Goal: Information Seeking & Learning: Compare options

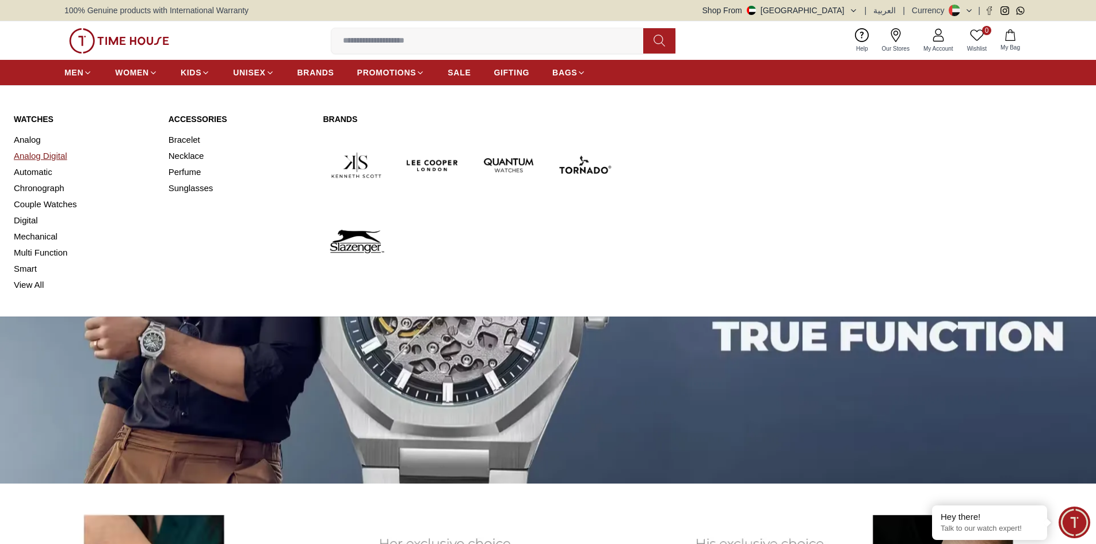
click at [53, 157] on link "Analog Digital" at bounding box center [84, 156] width 141 height 16
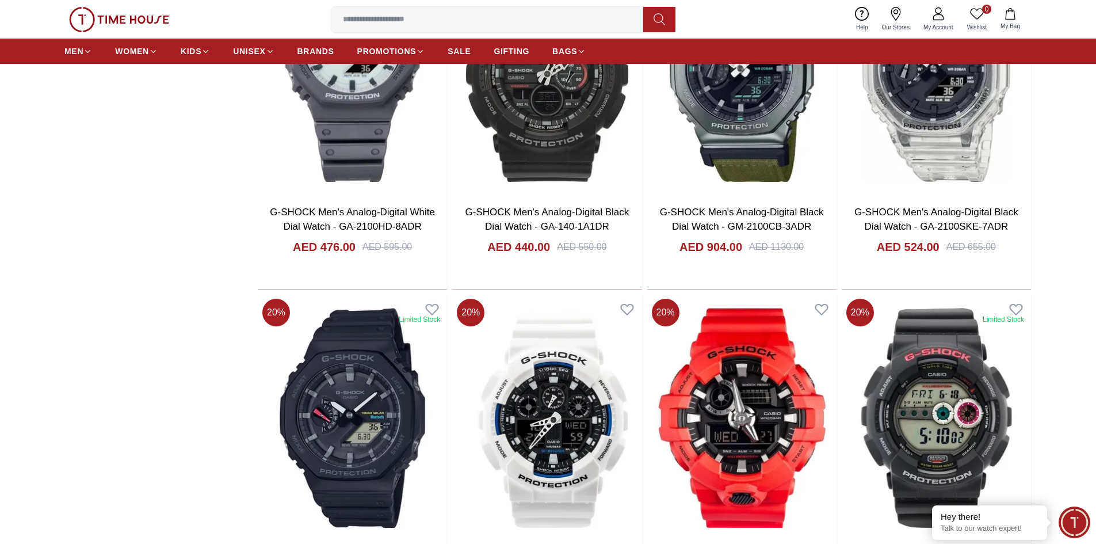
scroll to position [1497, 0]
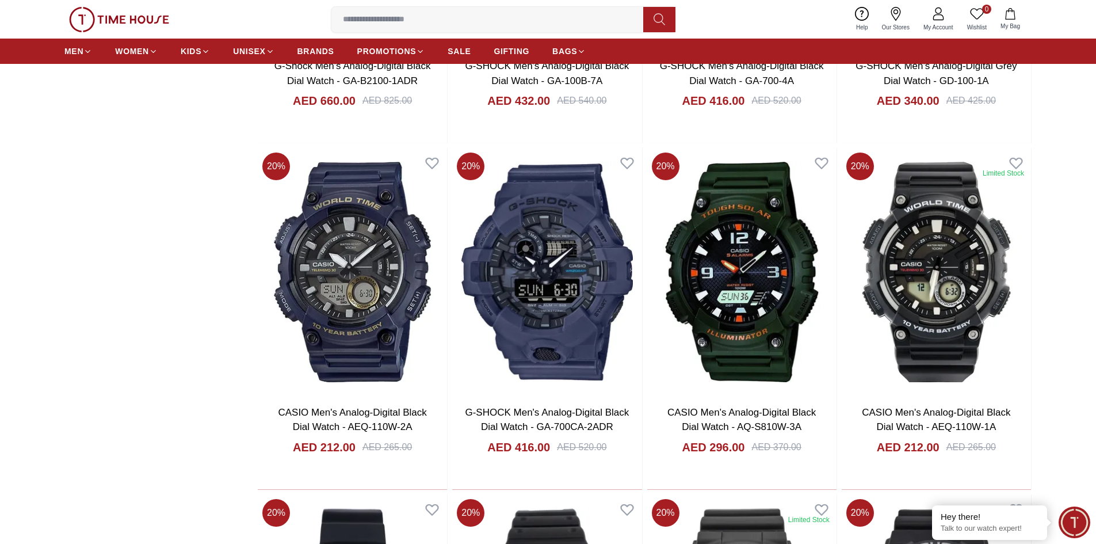
scroll to position [1784, 0]
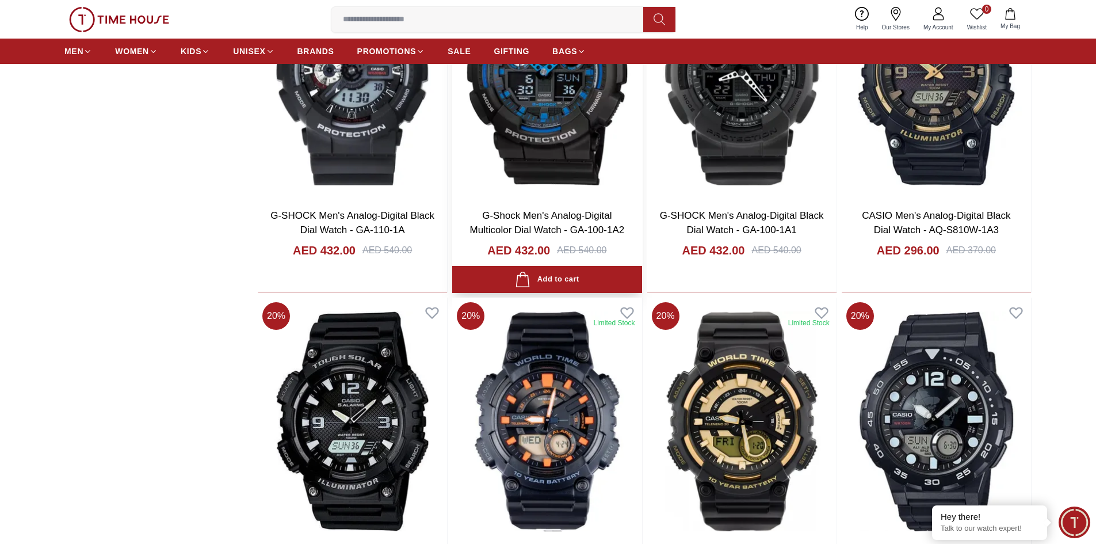
scroll to position [2775, 0]
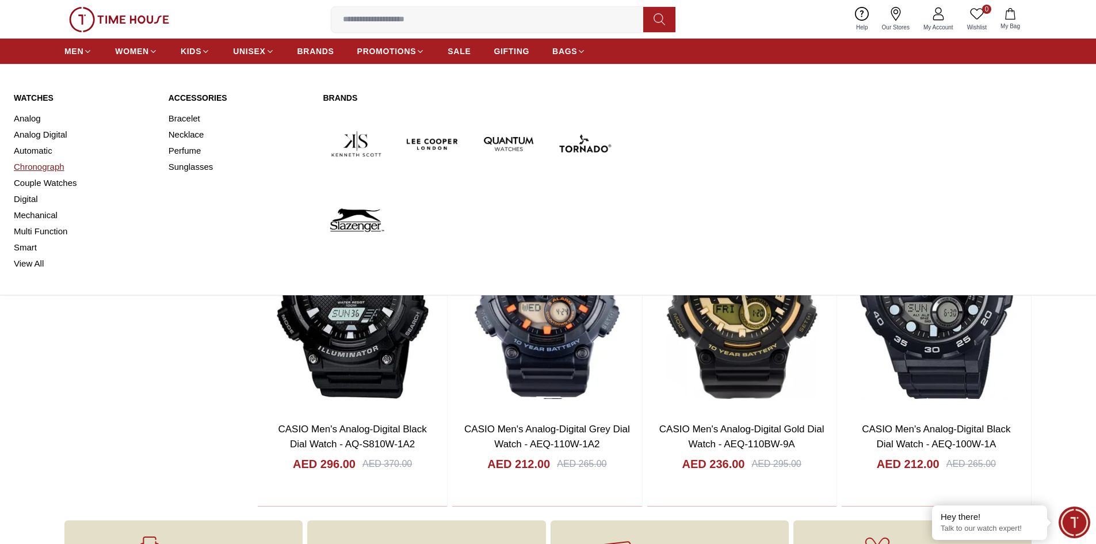
click at [41, 169] on link "Chronograph" at bounding box center [84, 167] width 141 height 16
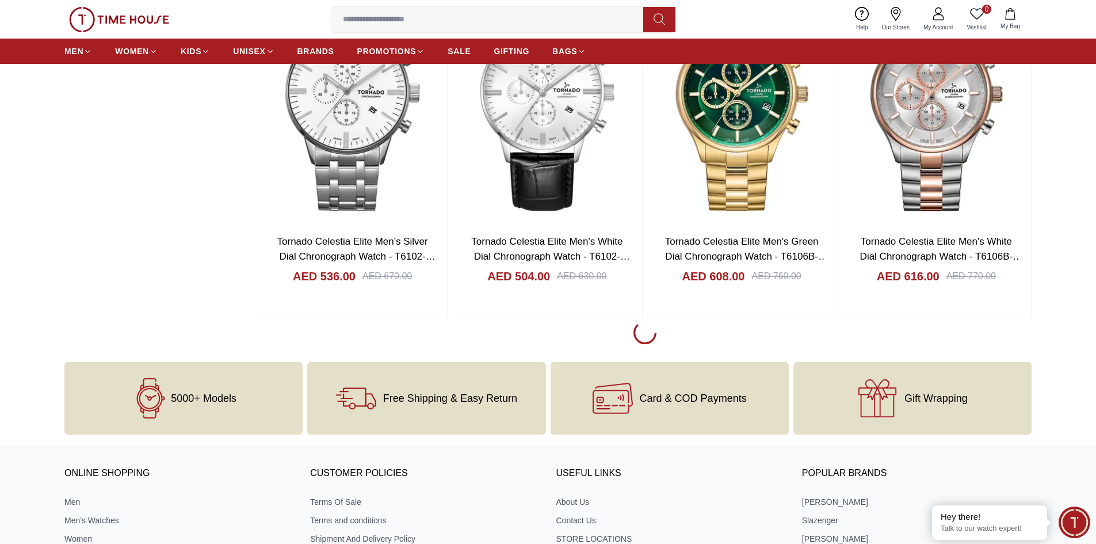
scroll to position [1612, 0]
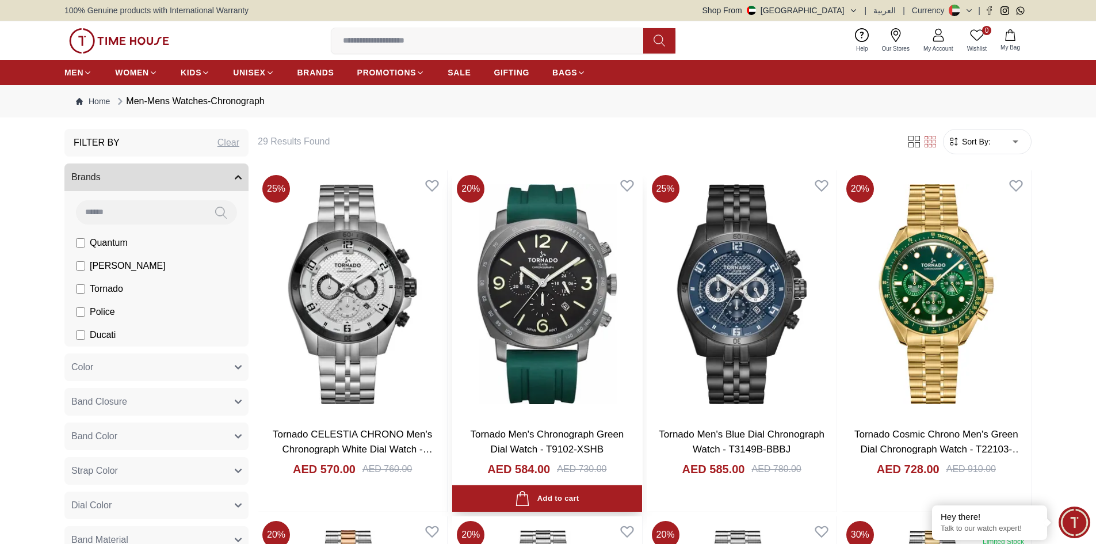
click at [556, 332] on img at bounding box center [546, 294] width 189 height 248
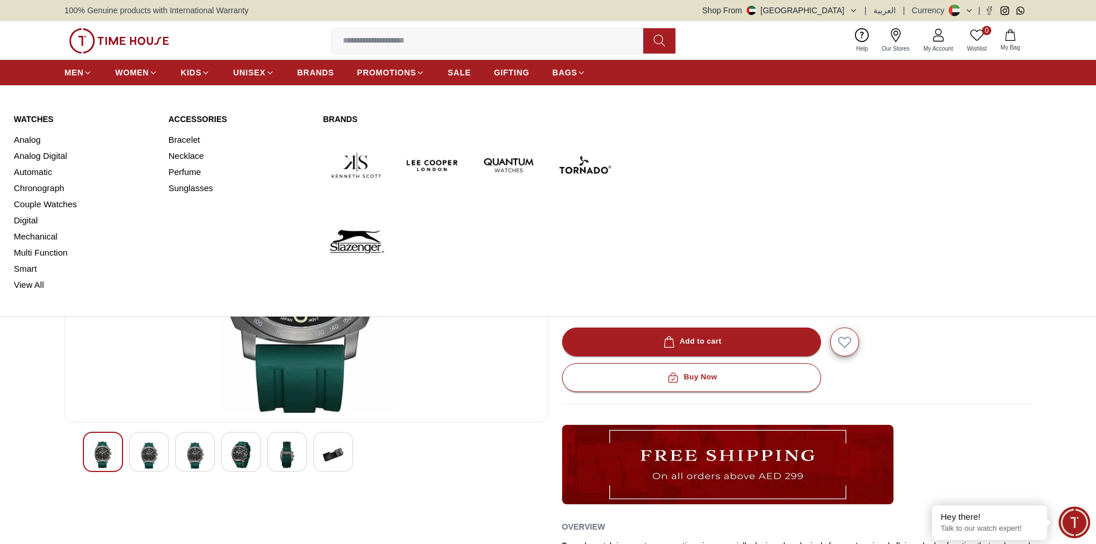
click at [431, 167] on img at bounding box center [432, 165] width 67 height 67
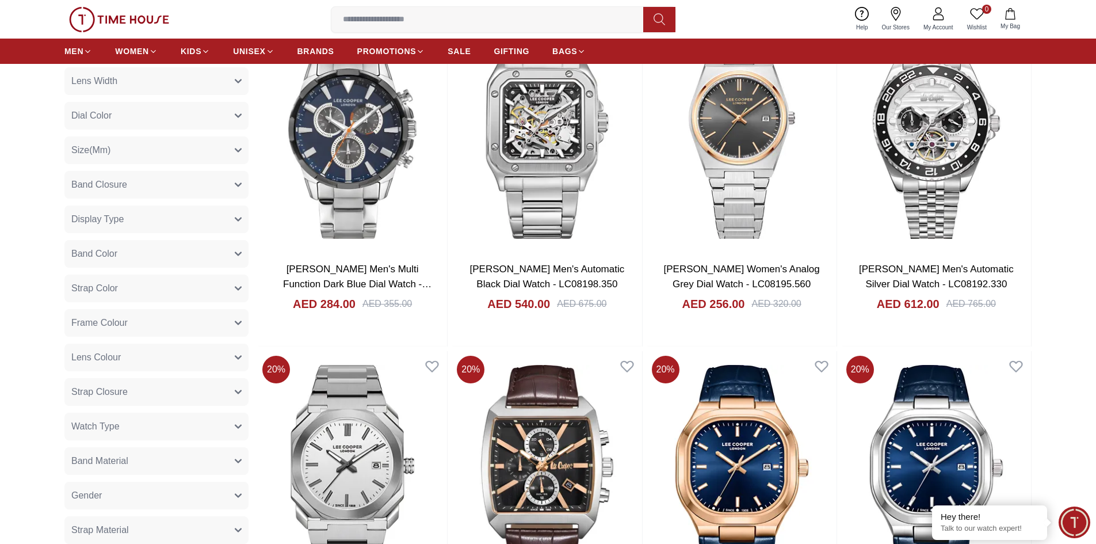
scroll to position [691, 0]
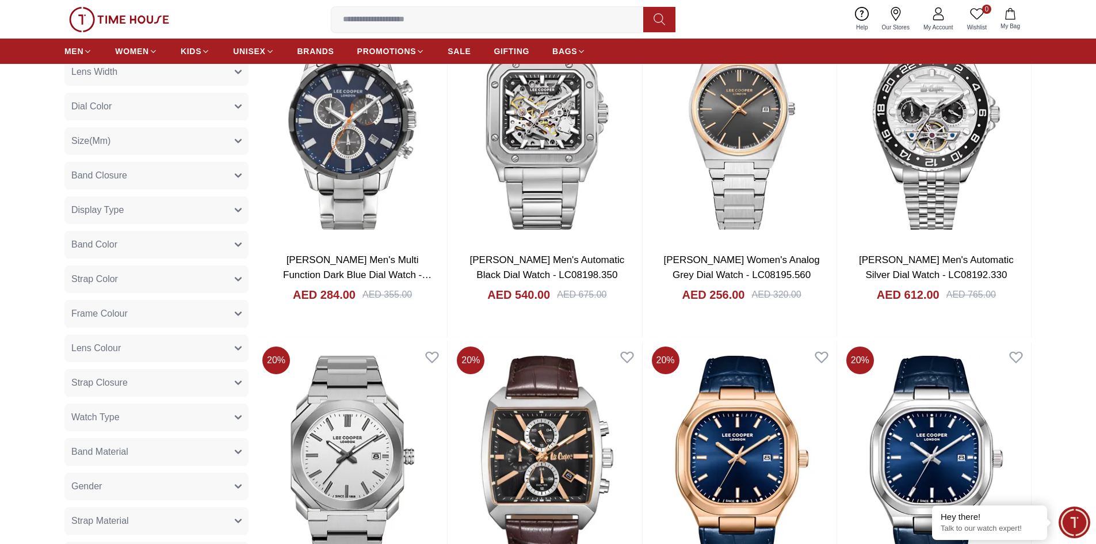
click at [210, 178] on button "Band Closure" at bounding box center [156, 176] width 184 height 28
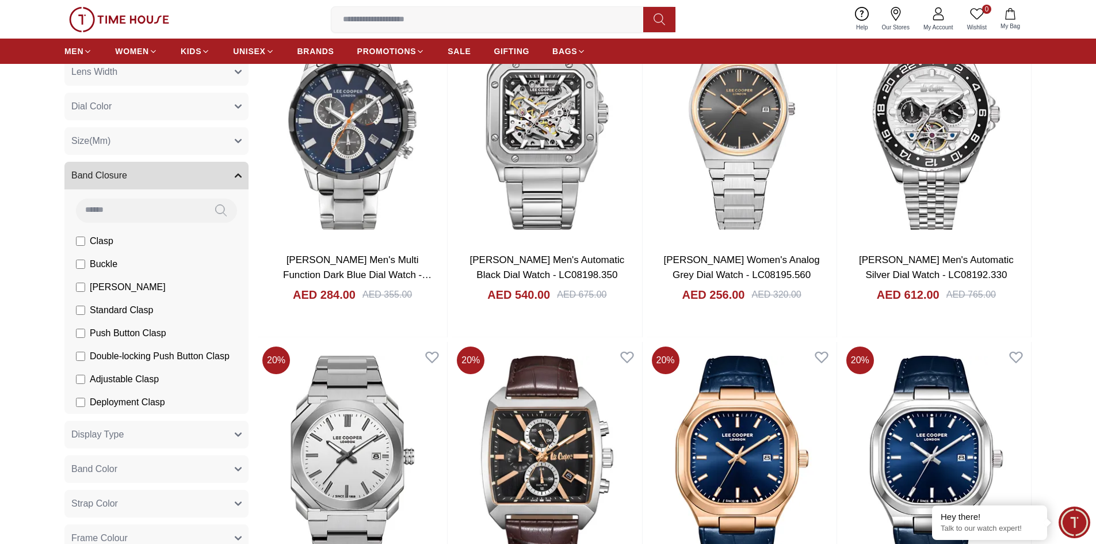
click at [210, 178] on button "Band Closure" at bounding box center [156, 176] width 184 height 28
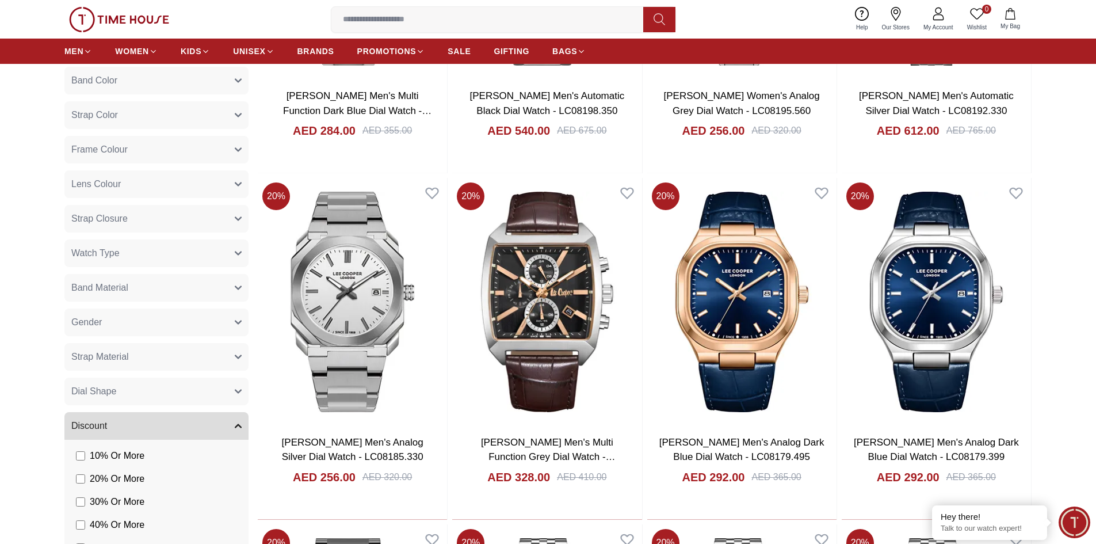
scroll to position [921, 0]
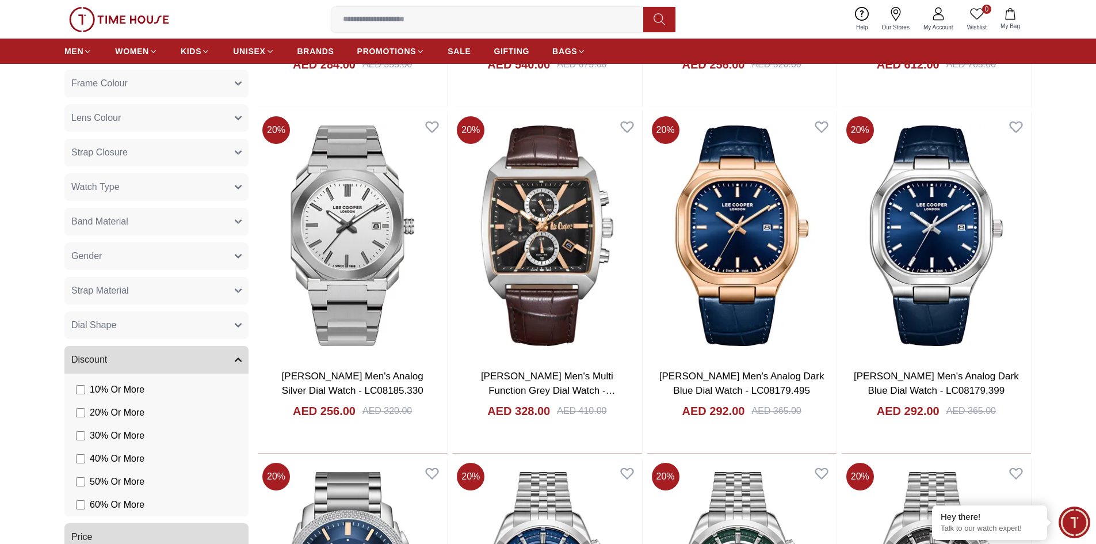
click at [227, 254] on button "Gender" at bounding box center [156, 256] width 184 height 28
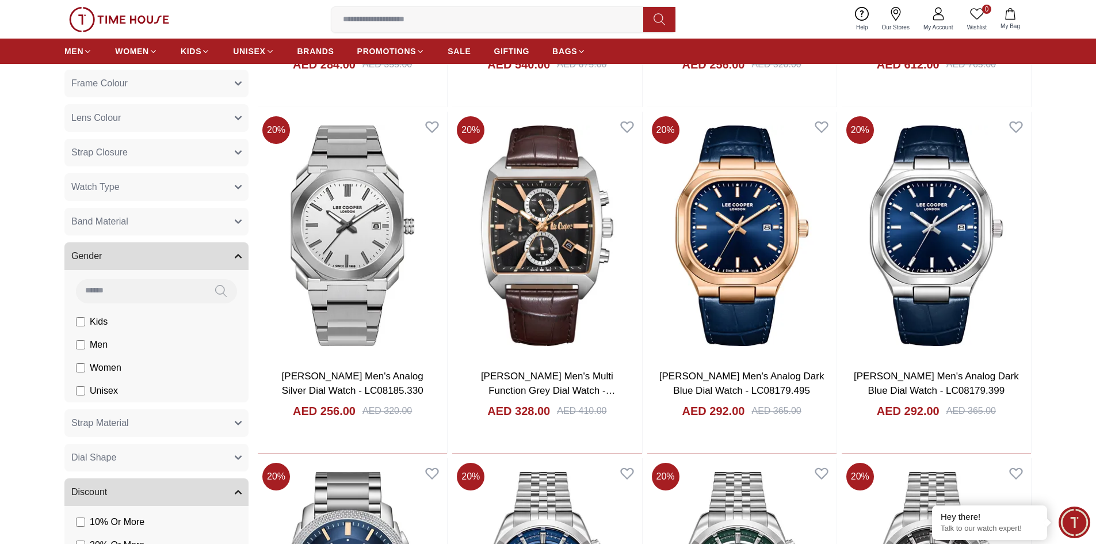
click at [0, 0] on label "Men" at bounding box center [0, 0] width 0 height 0
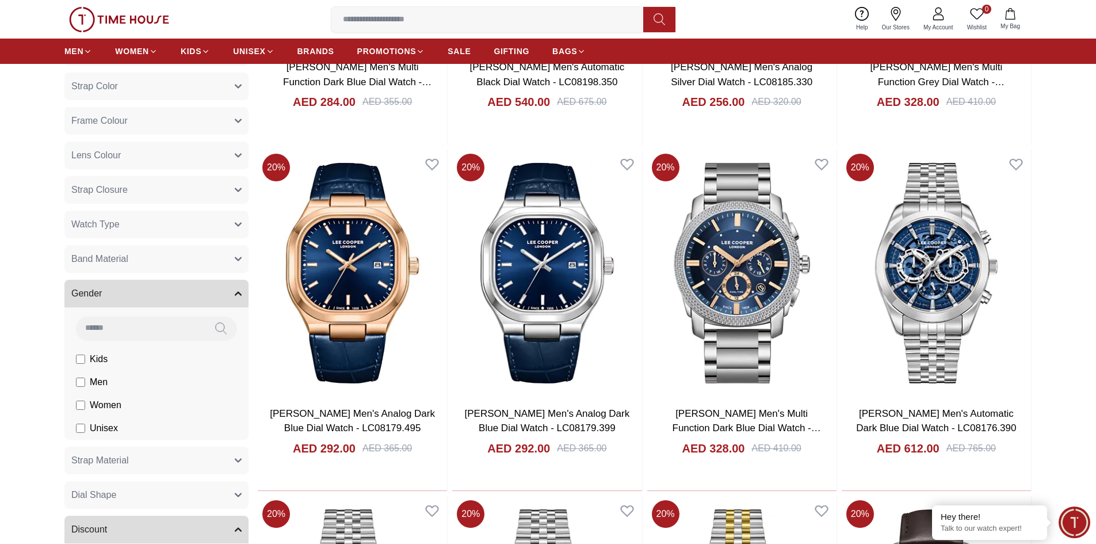
scroll to position [863, 0]
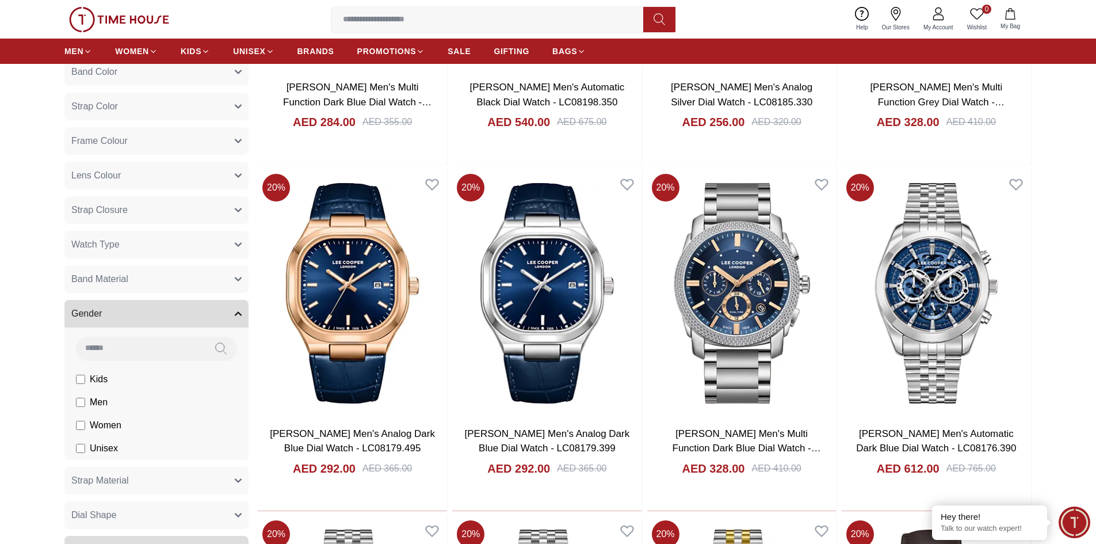
click at [218, 249] on button "Watch Type" at bounding box center [156, 245] width 184 height 28
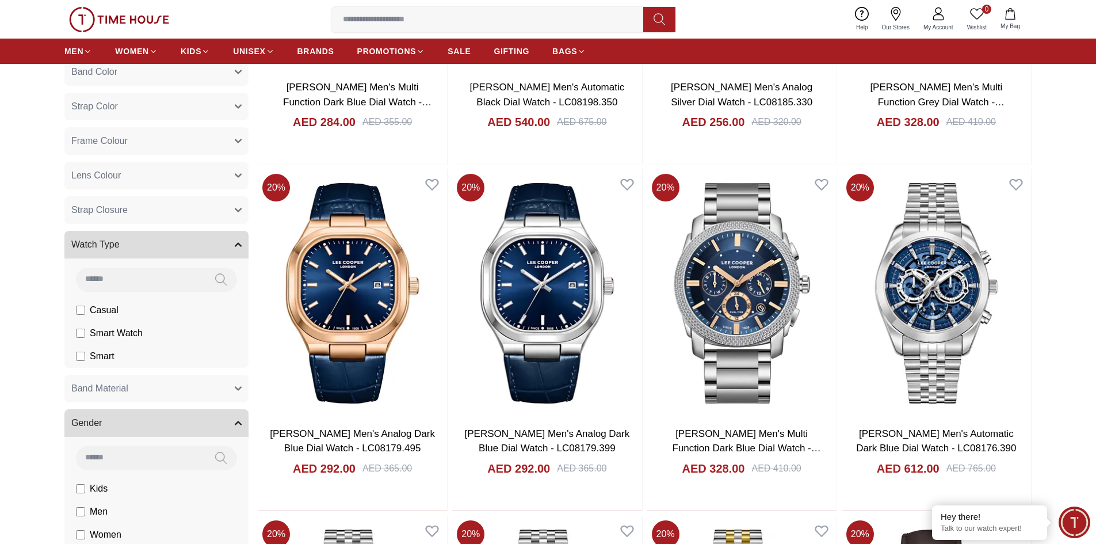
click at [218, 249] on button "Watch Type" at bounding box center [156, 245] width 184 height 28
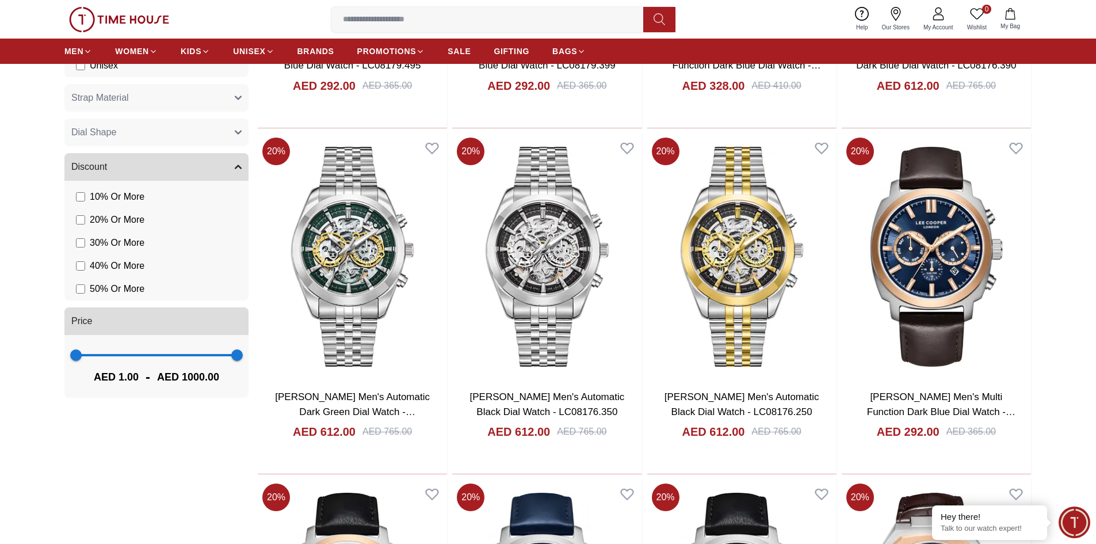
scroll to position [1266, 0]
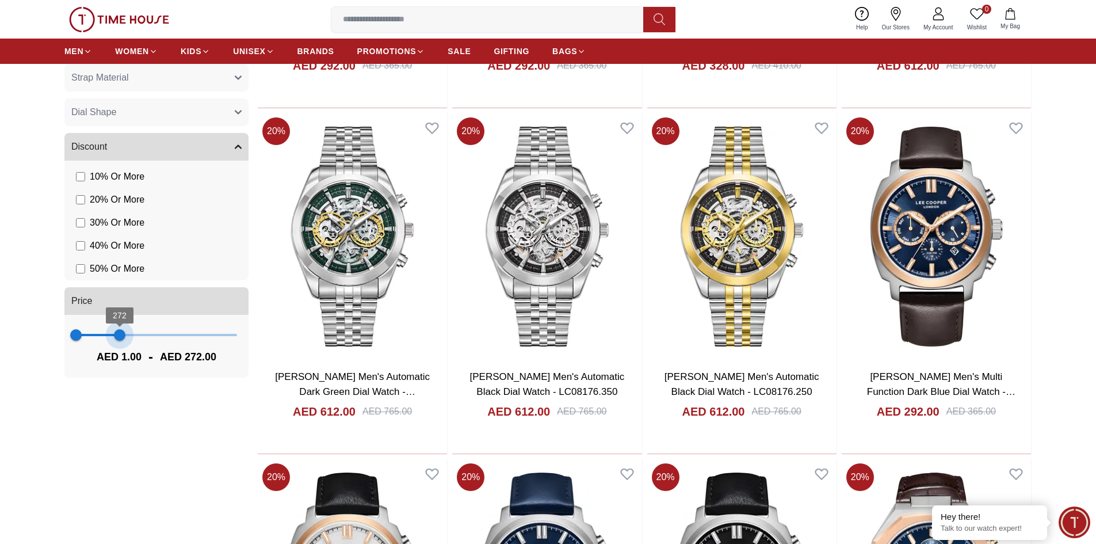
drag, startPoint x: 238, startPoint y: 336, endPoint x: 120, endPoint y: 348, distance: 118.6
click at [120, 348] on div "1 272 AED 1.00 - AED 272.00" at bounding box center [156, 346] width 184 height 63
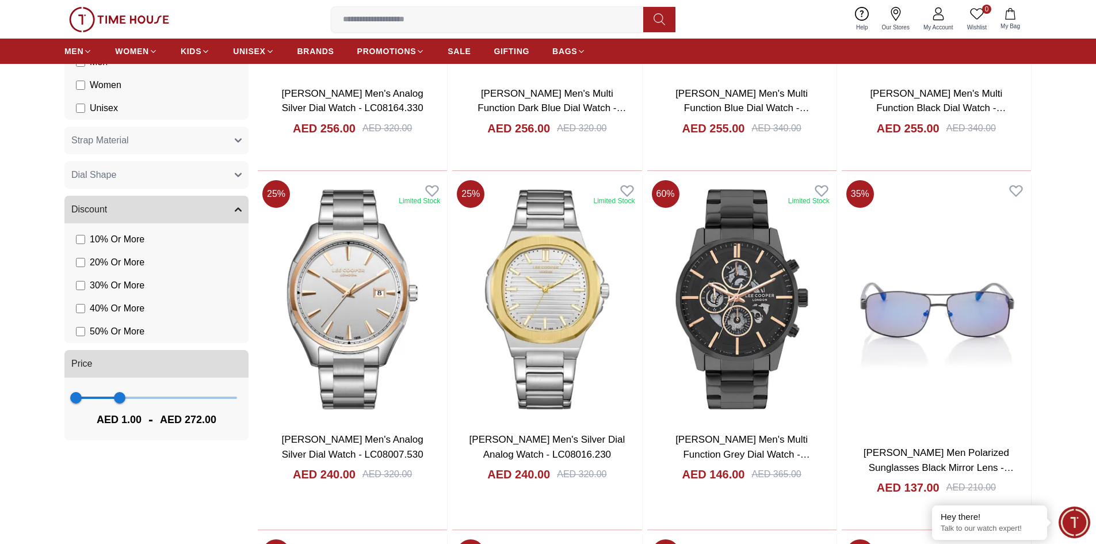
scroll to position [1209, 0]
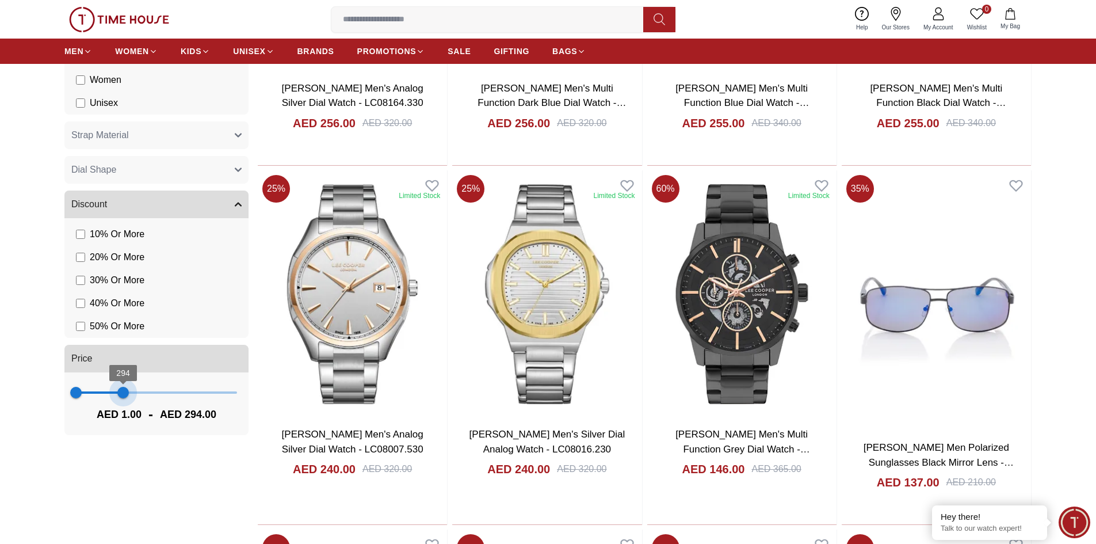
click at [124, 391] on span "294" at bounding box center [123, 393] width 12 height 12
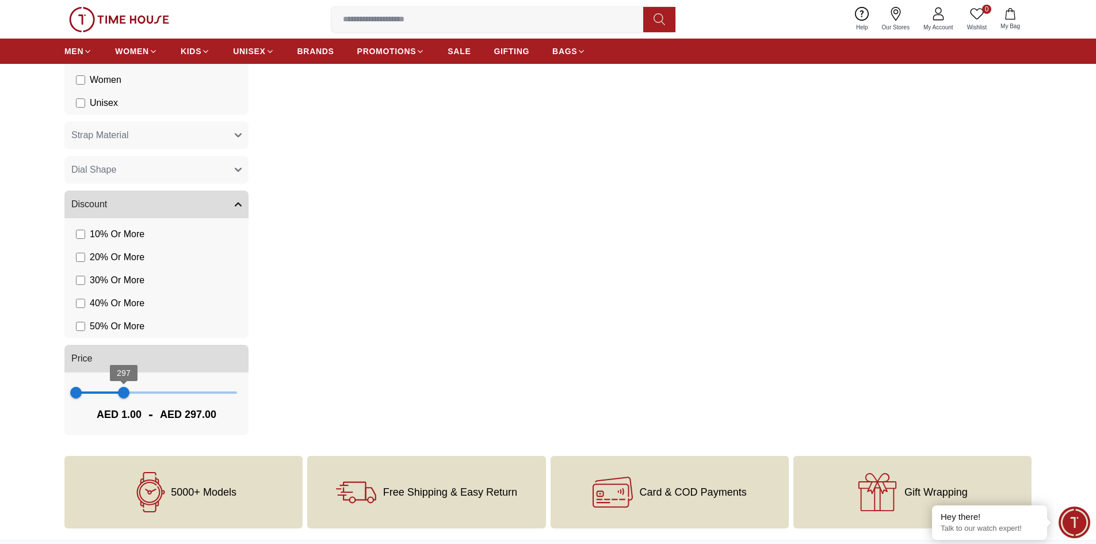
click at [129, 391] on span "297" at bounding box center [124, 393] width 12 height 12
type input "***"
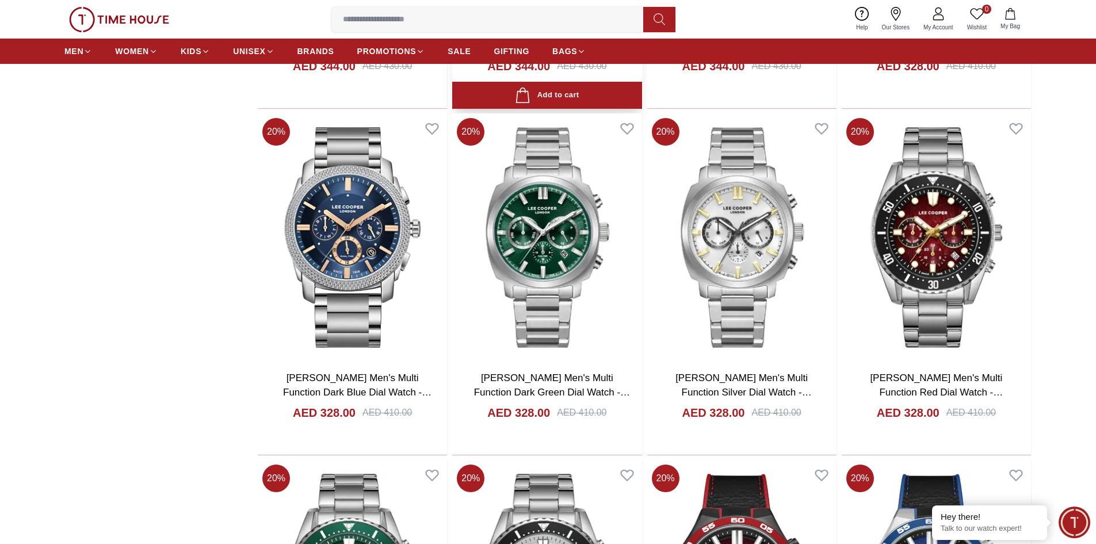
scroll to position [1899, 0]
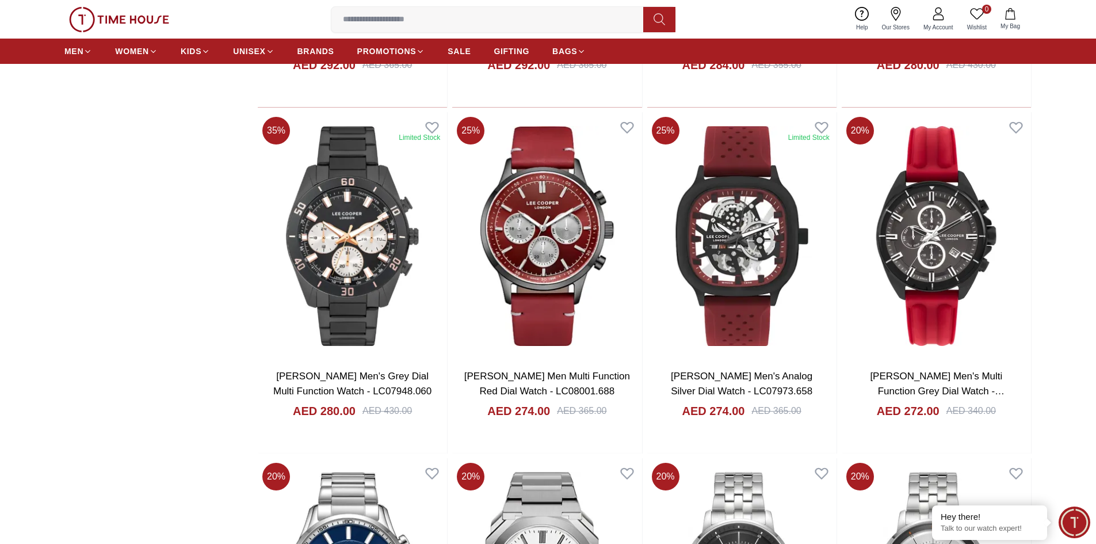
scroll to position [3684, 0]
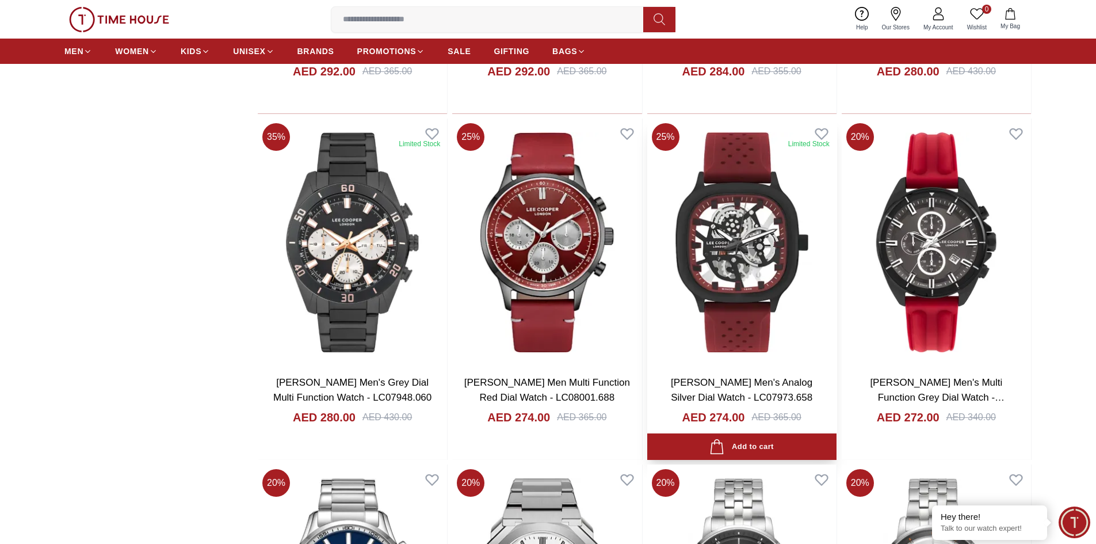
click at [737, 294] on img at bounding box center [742, 243] width 189 height 248
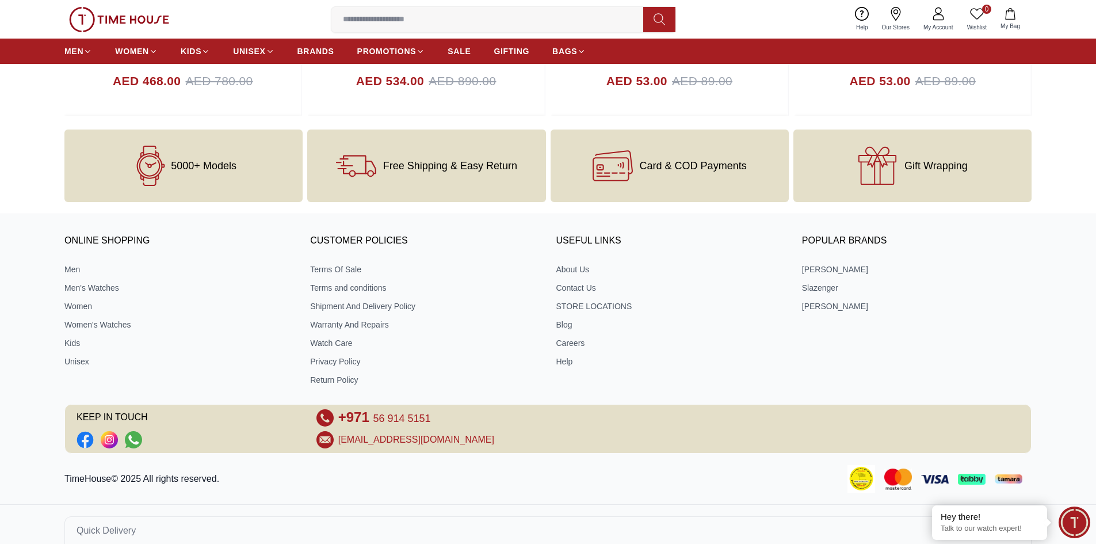
scroll to position [1373, 0]
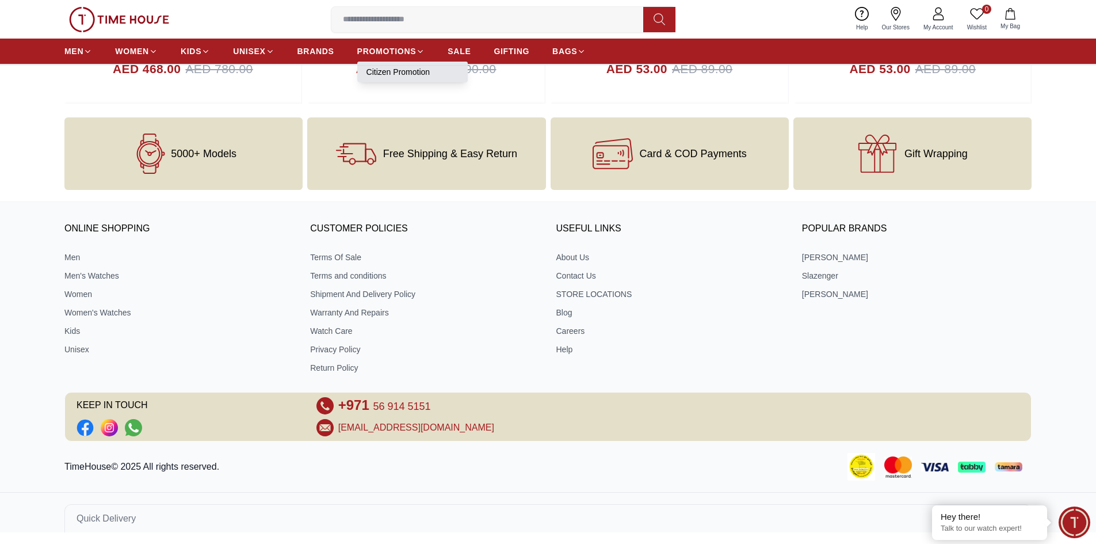
click at [415, 68] on link "Citizen Promotion" at bounding box center [413, 72] width 92 height 12
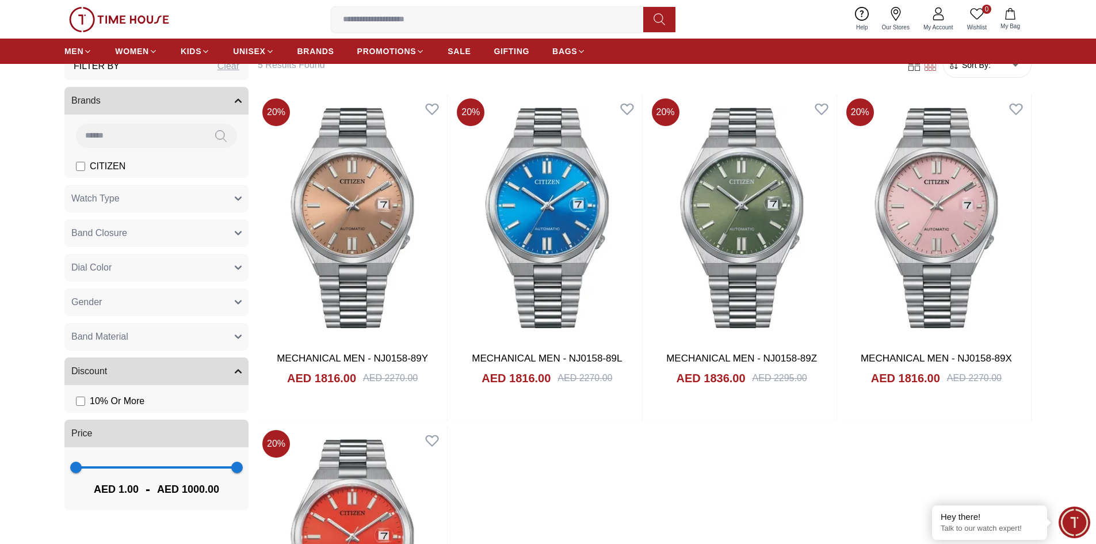
scroll to position [403, 0]
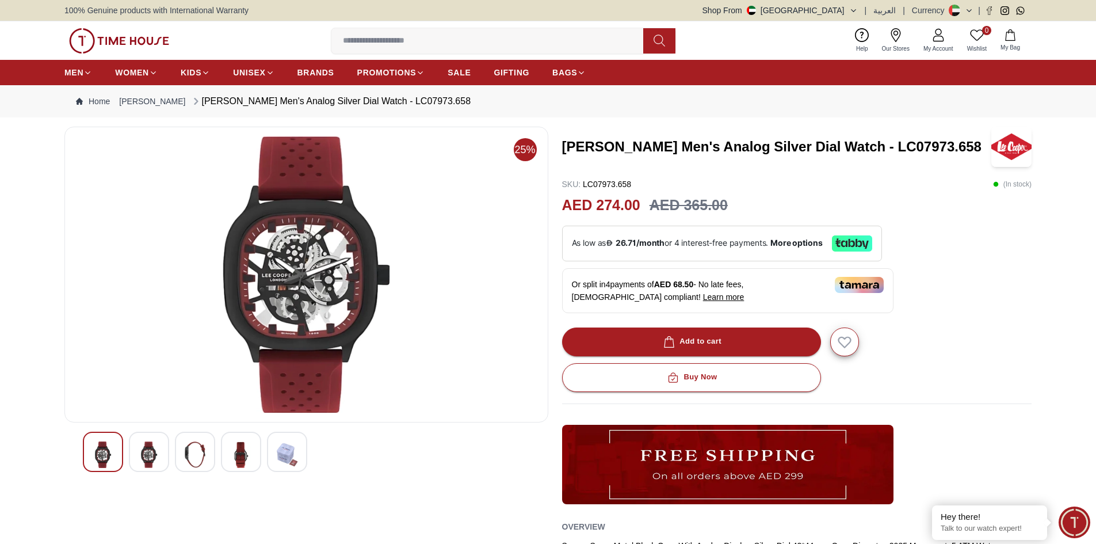
click at [344, 295] on img at bounding box center [306, 274] width 464 height 276
click at [160, 441] on div at bounding box center [149, 452] width 40 height 40
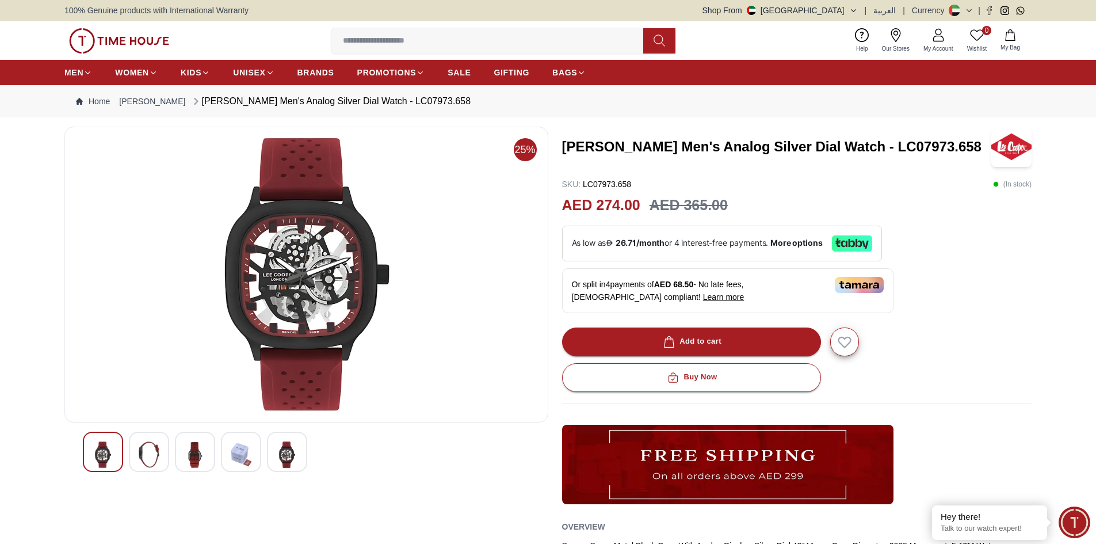
click at [185, 451] on img at bounding box center [195, 454] width 21 height 26
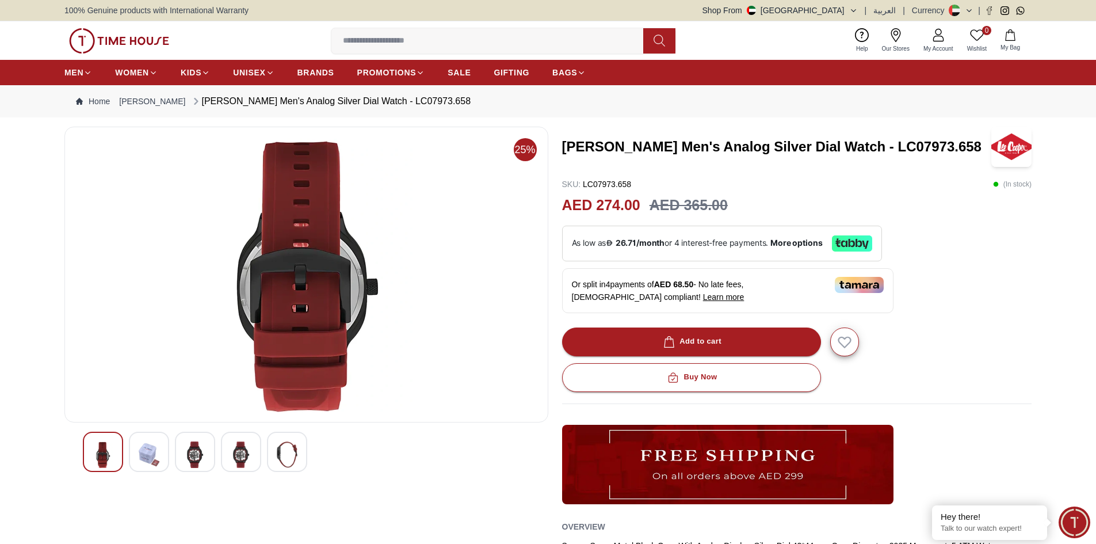
click at [231, 445] on img at bounding box center [241, 454] width 21 height 26
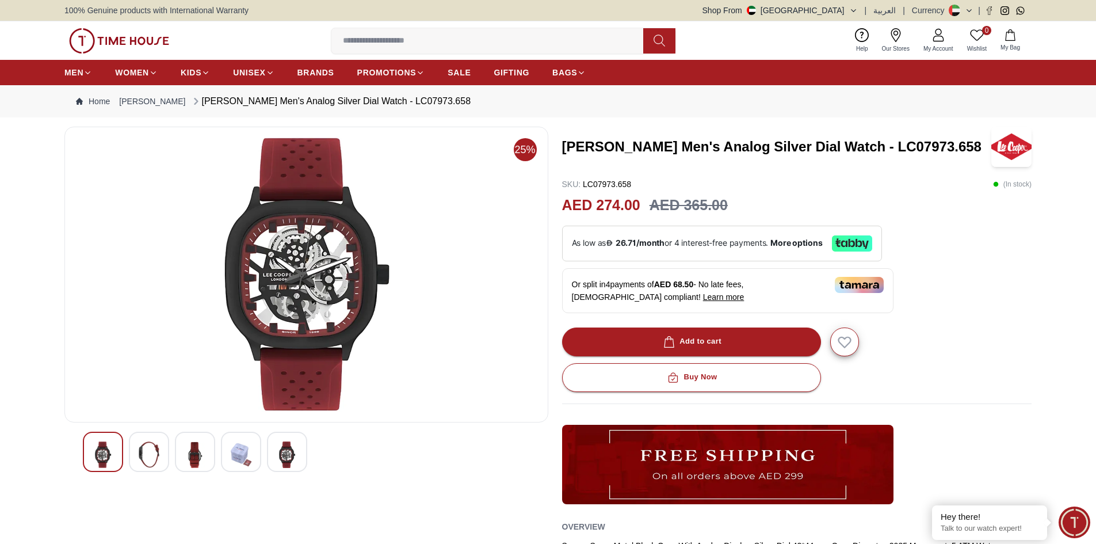
click at [273, 443] on div at bounding box center [287, 452] width 40 height 40
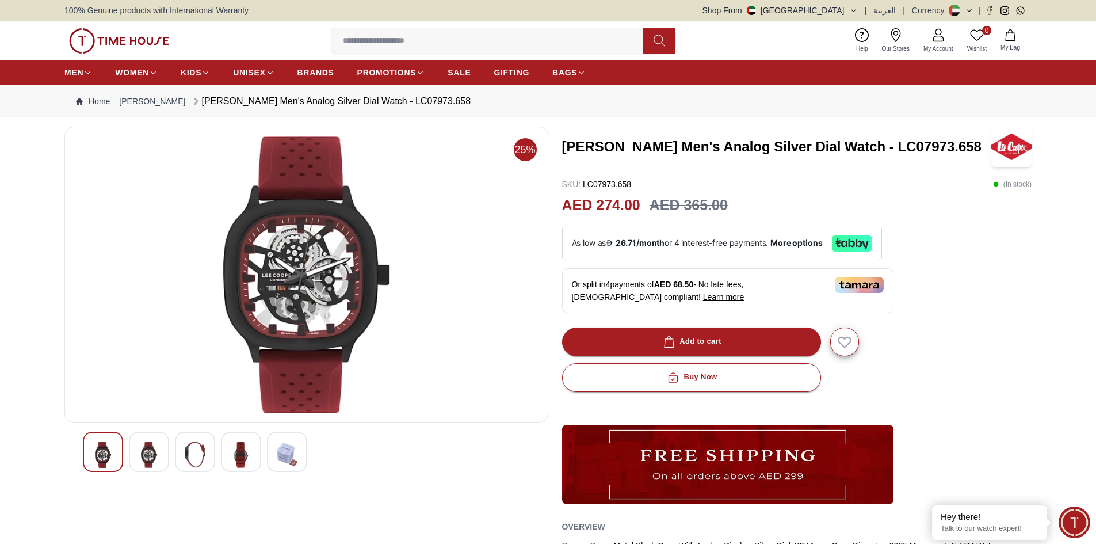
click at [273, 443] on div at bounding box center [287, 452] width 40 height 40
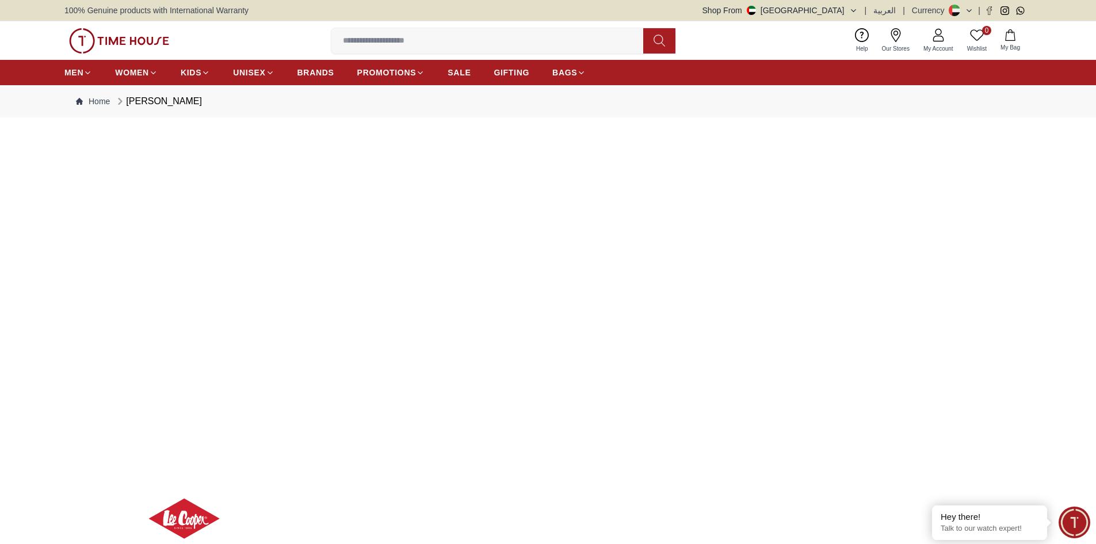
scroll to position [1585, 0]
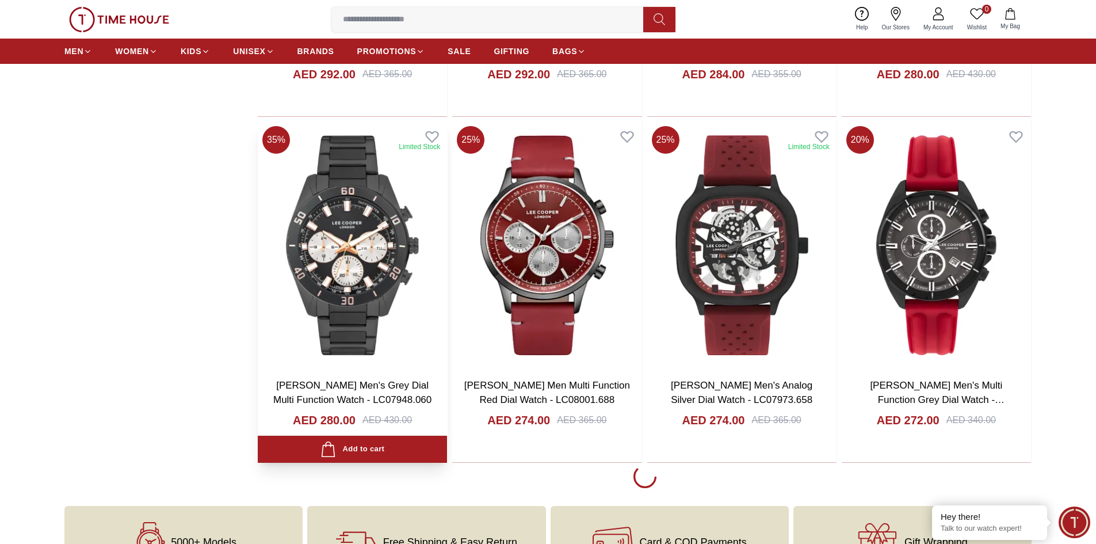
scroll to position [1930, 0]
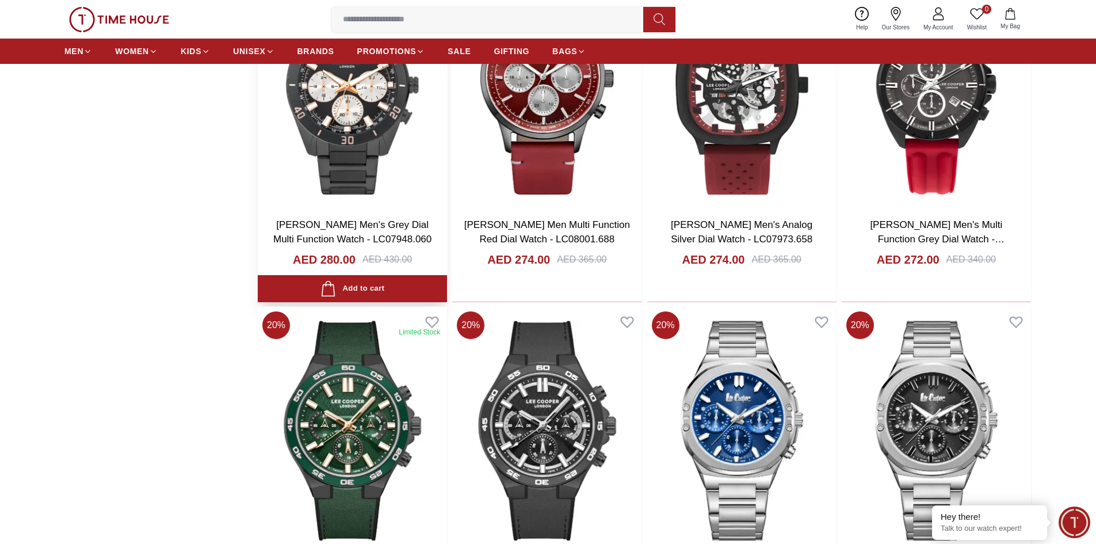
scroll to position [2275, 0]
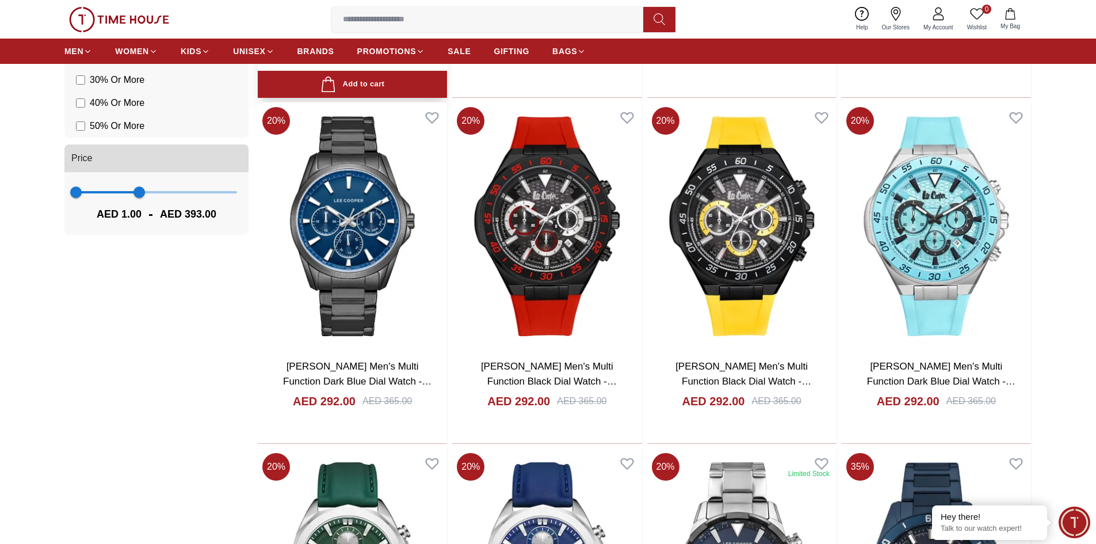
scroll to position [1074, 0]
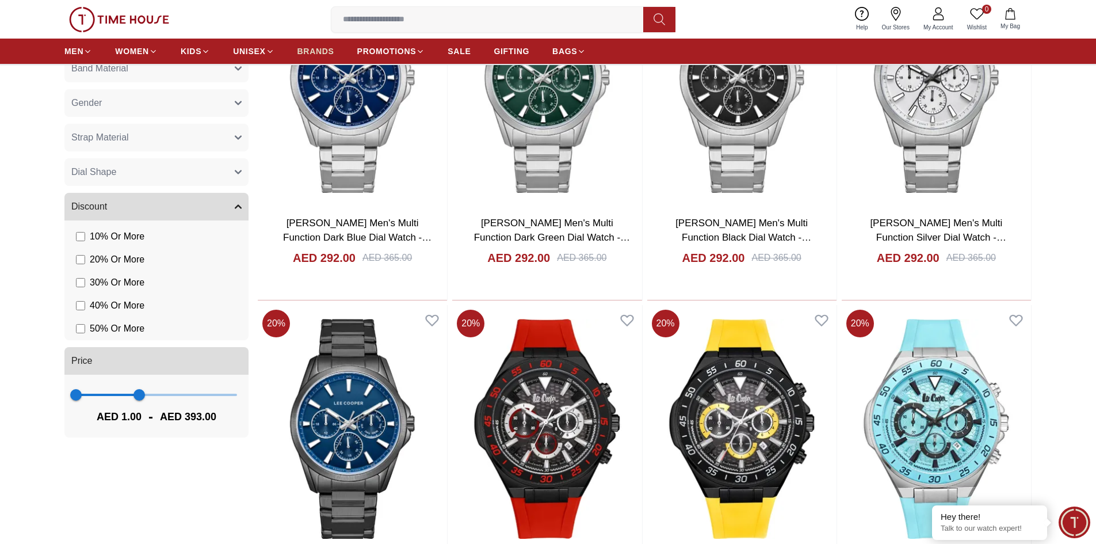
click at [323, 53] on span "BRANDS" at bounding box center [316, 51] width 37 height 12
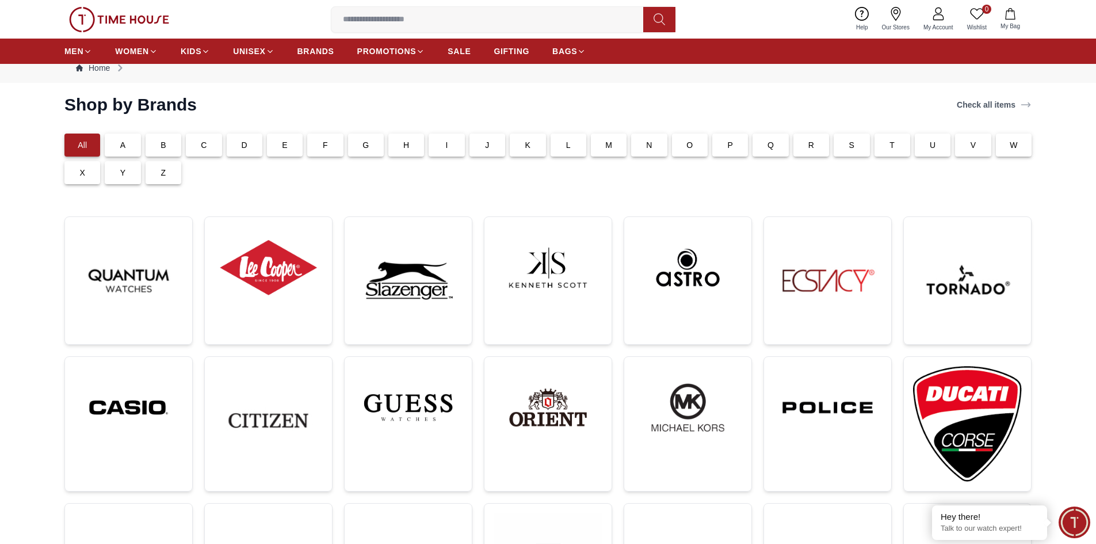
scroll to position [58, 0]
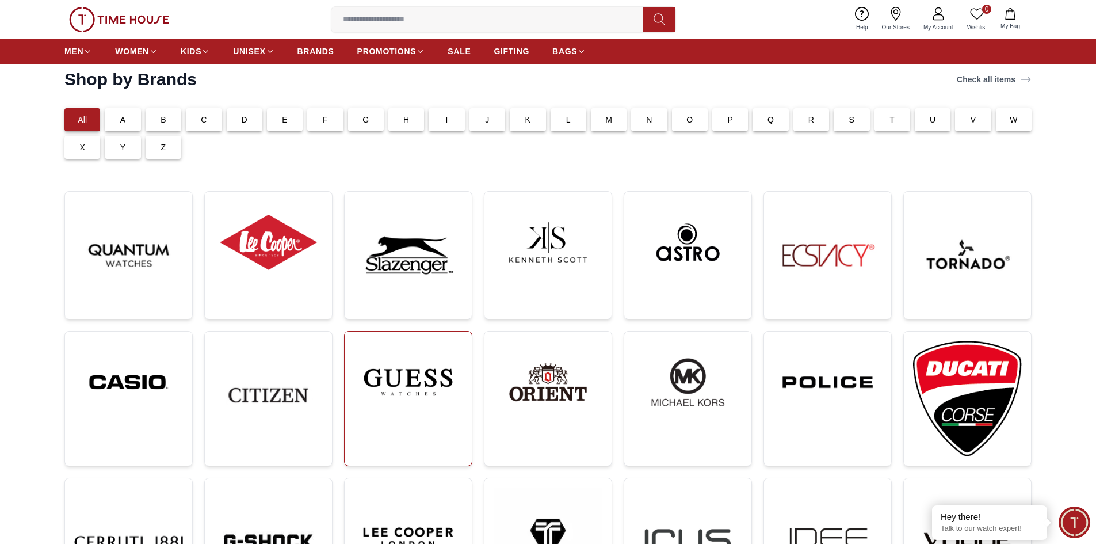
click at [394, 392] on img at bounding box center [408, 382] width 109 height 83
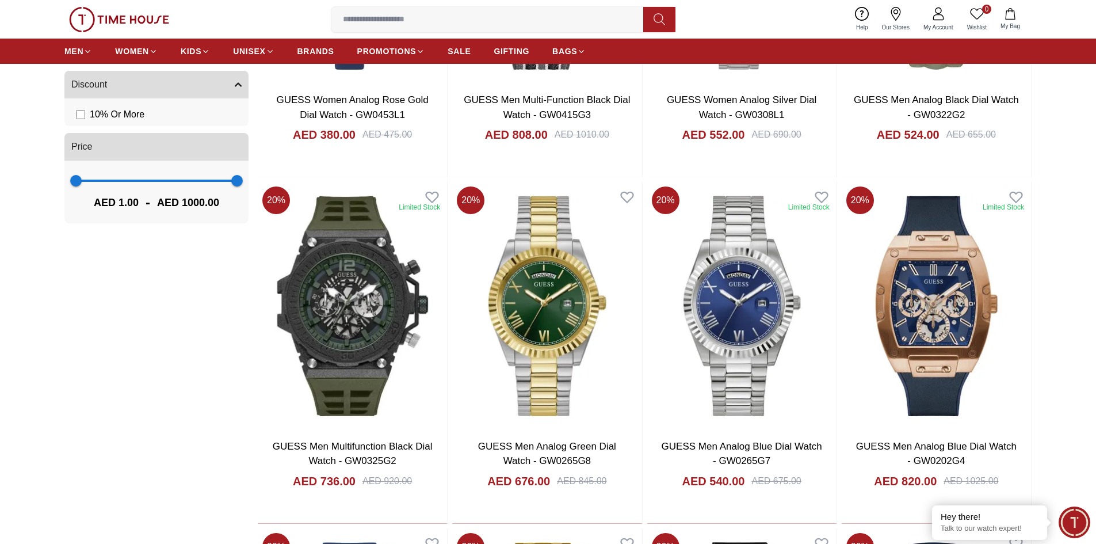
scroll to position [748, 0]
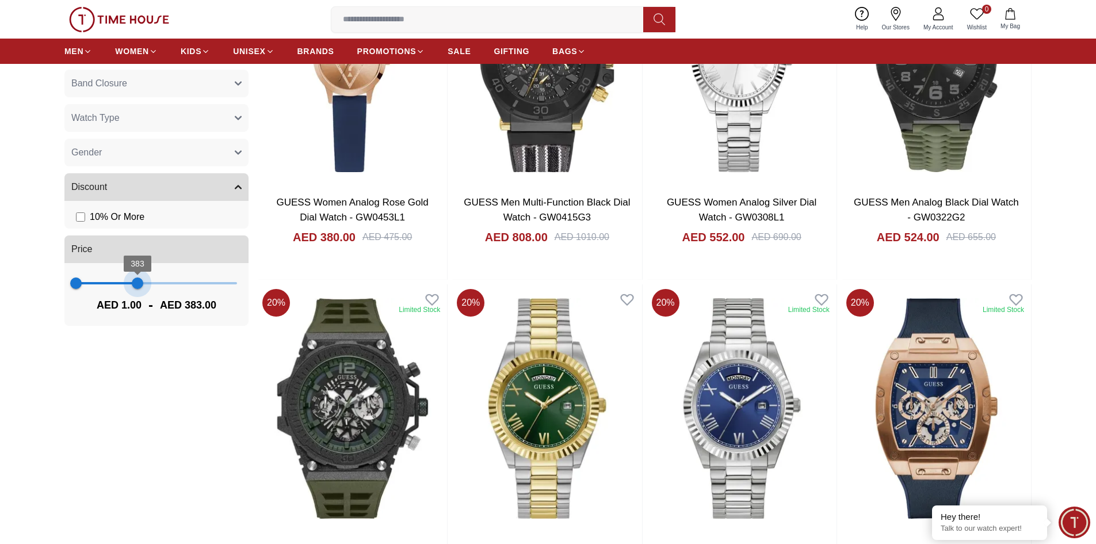
type input "***"
drag, startPoint x: 232, startPoint y: 280, endPoint x: 138, endPoint y: 286, distance: 94.0
click at [138, 286] on span "386" at bounding box center [138, 283] width 12 height 12
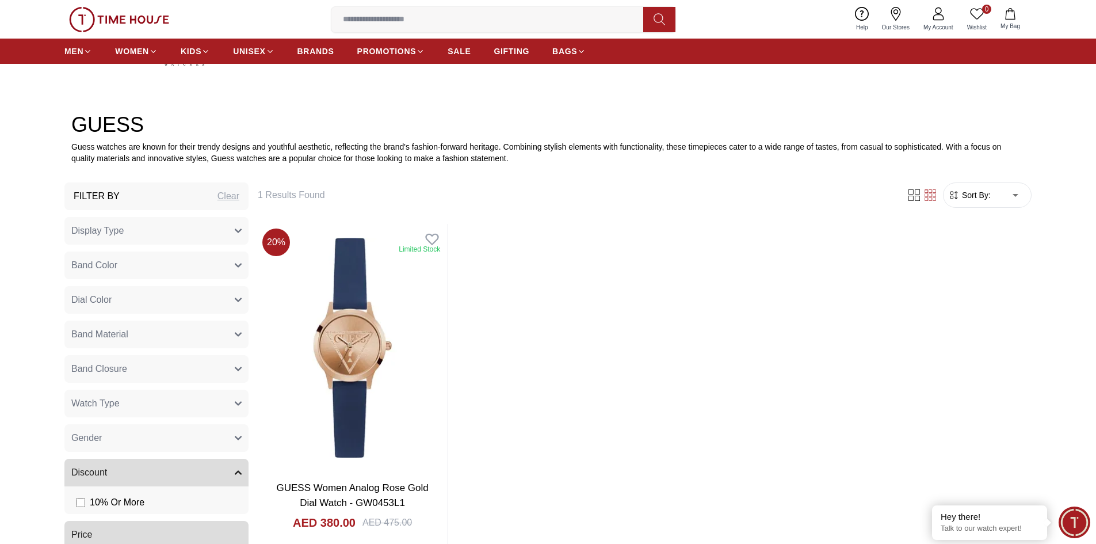
scroll to position [460, 0]
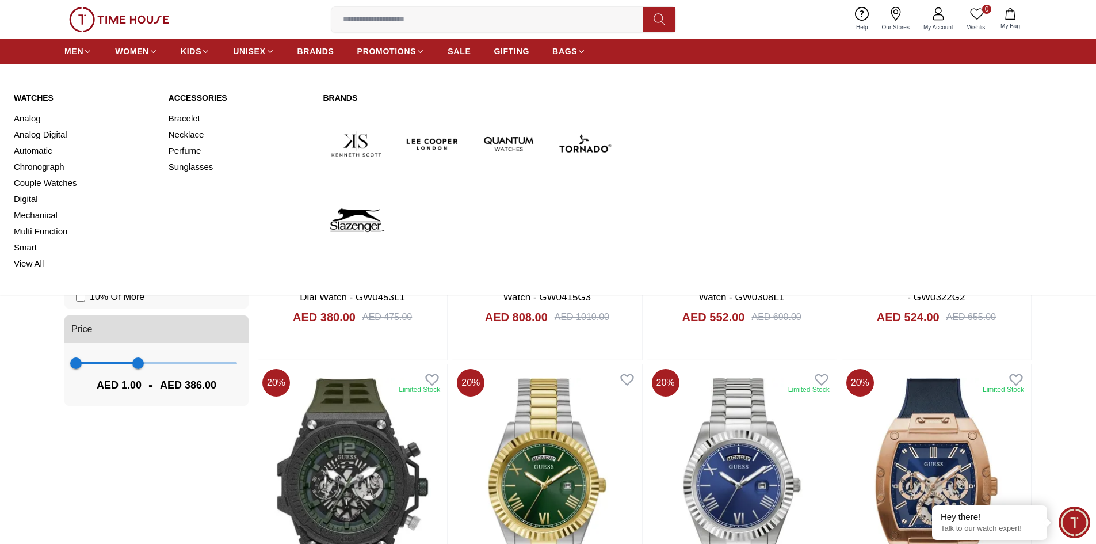
scroll to position [345, 0]
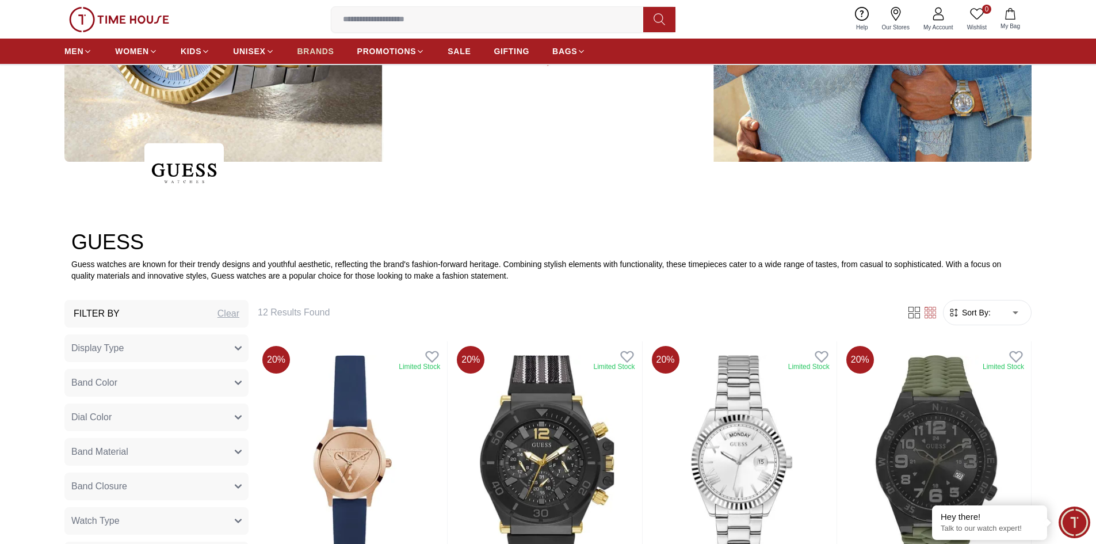
click at [315, 48] on span "BRANDS" at bounding box center [316, 51] width 37 height 12
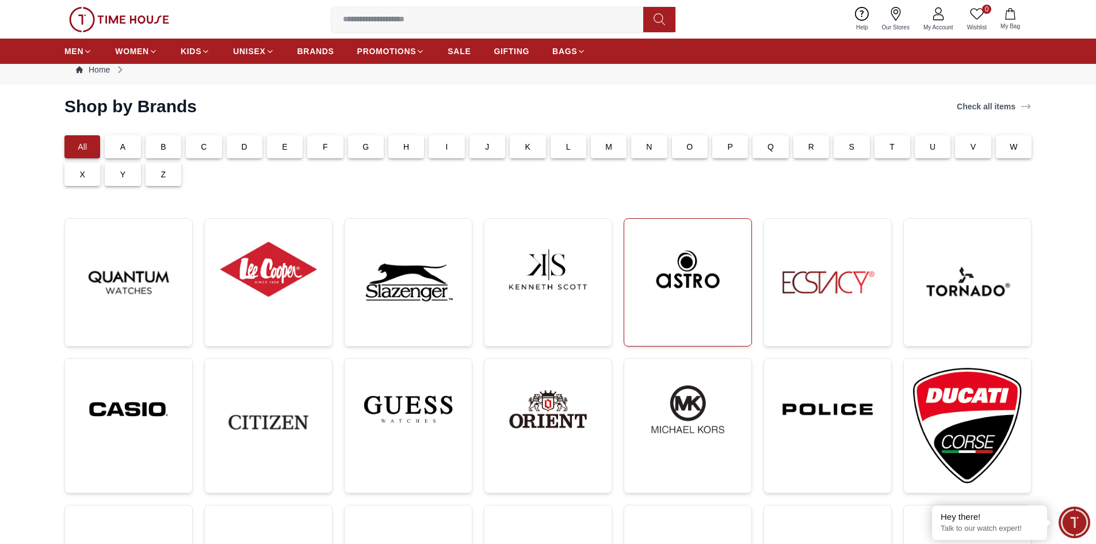
scroll to position [58, 0]
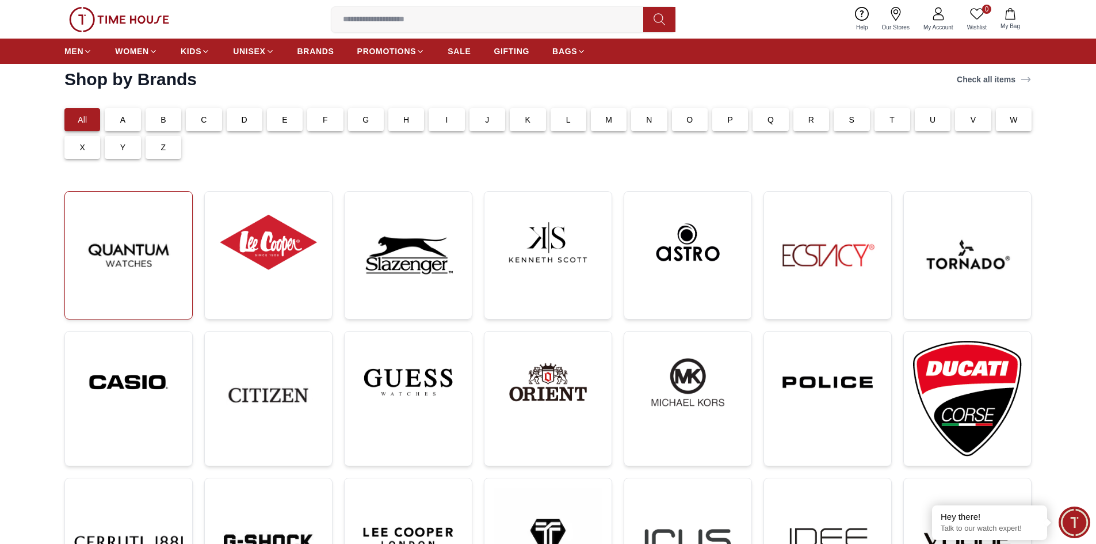
click at [159, 269] on img at bounding box center [128, 255] width 109 height 109
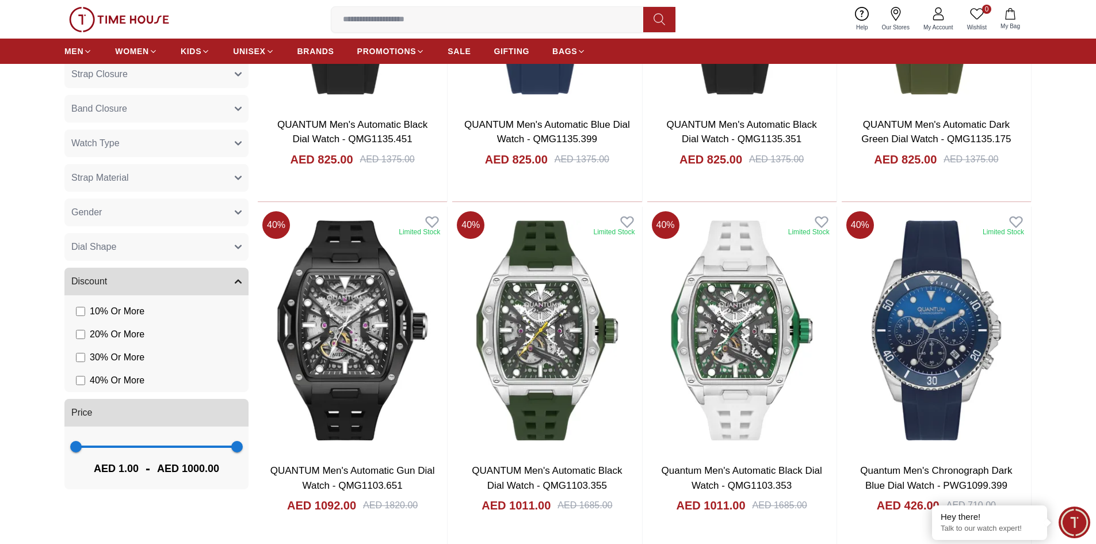
scroll to position [921, 0]
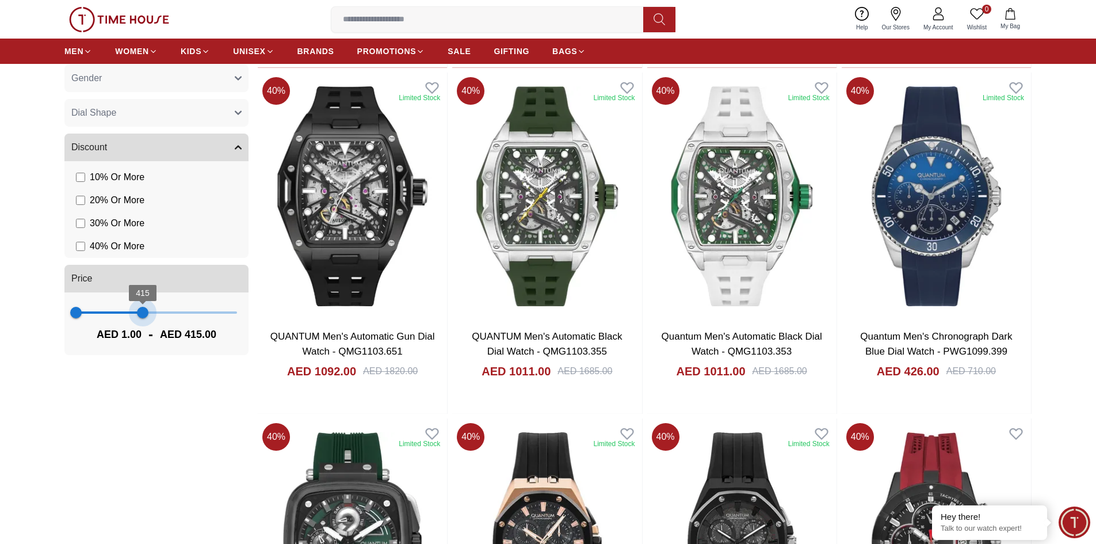
type input "***"
drag, startPoint x: 239, startPoint y: 312, endPoint x: 143, endPoint y: 324, distance: 96.3
click at [143, 318] on span "418" at bounding box center [144, 313] width 12 height 12
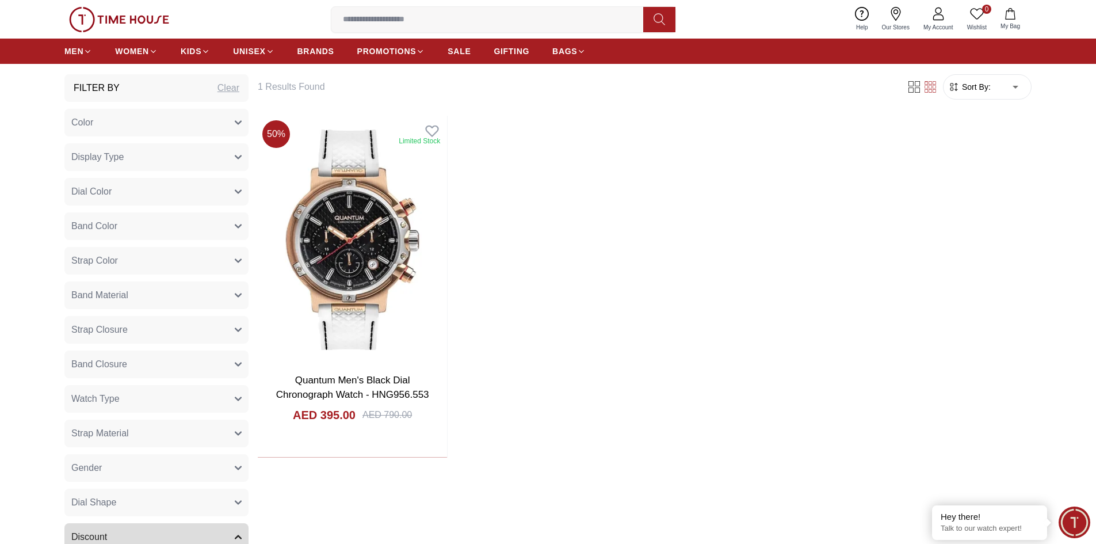
scroll to position [518, 0]
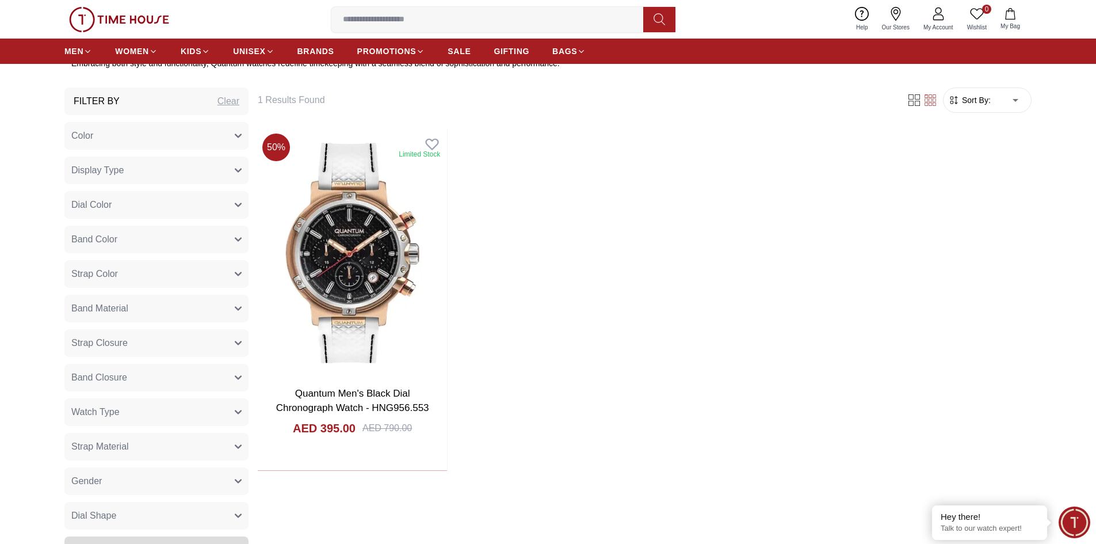
scroll to position [921, 0]
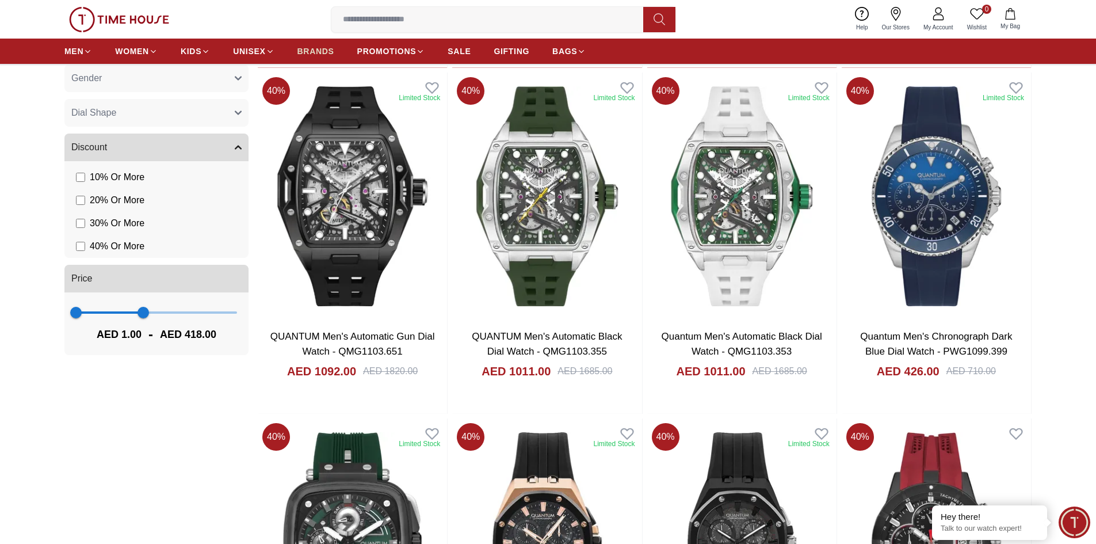
click at [321, 54] on span "BRANDS" at bounding box center [316, 51] width 37 height 12
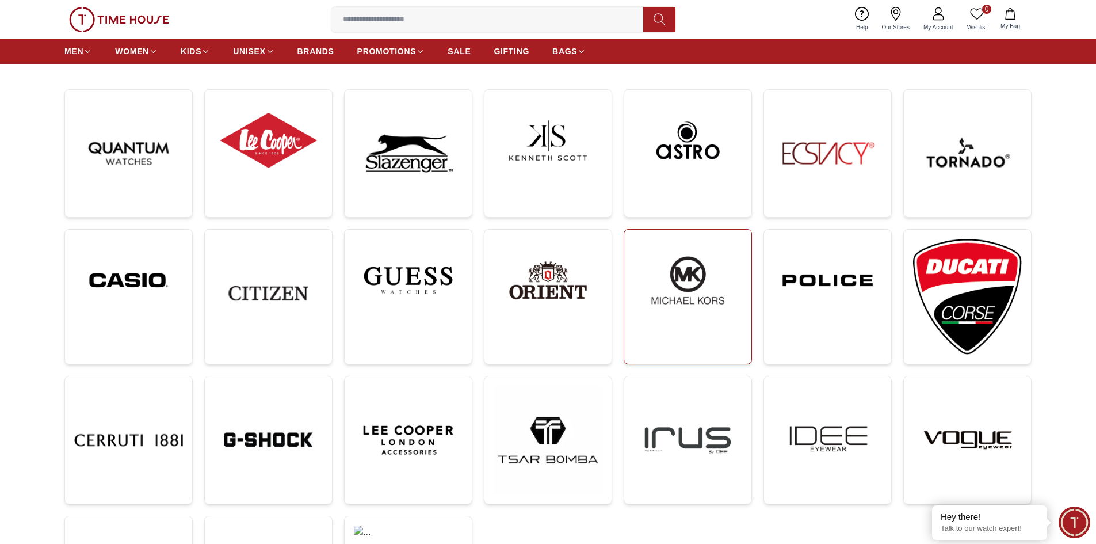
scroll to position [173, 0]
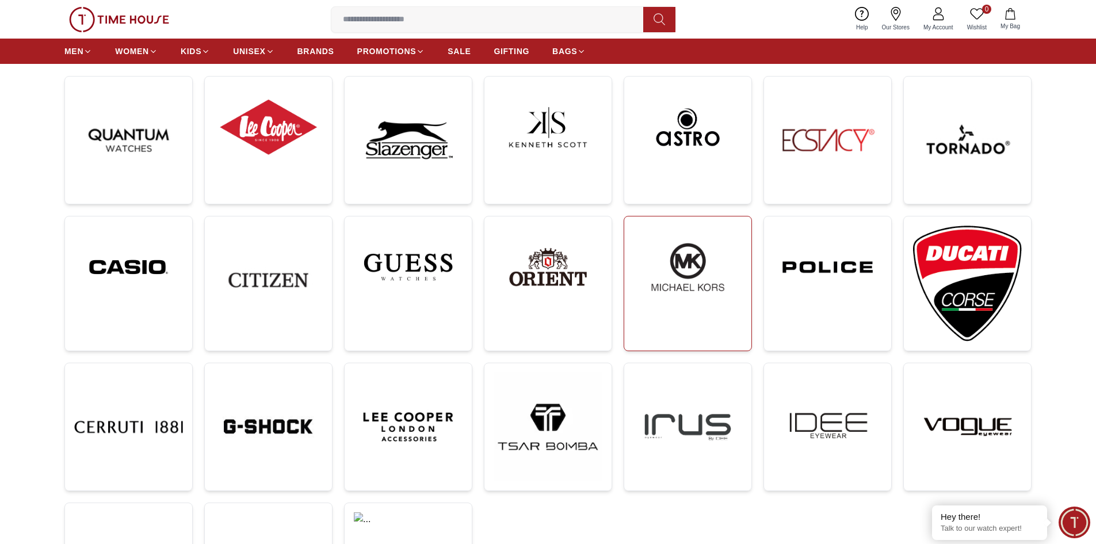
click at [678, 280] on img at bounding box center [688, 267] width 109 height 83
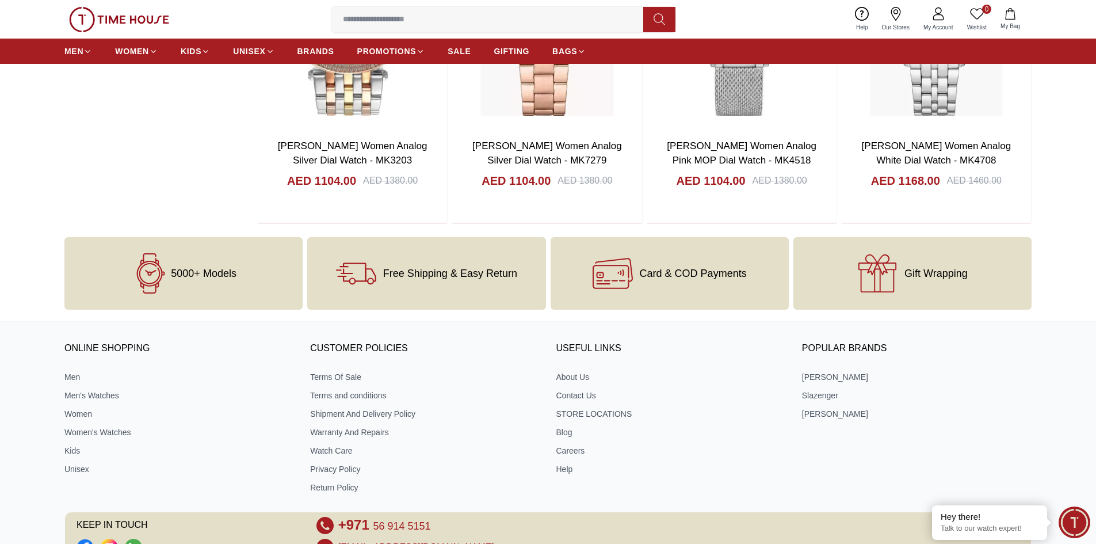
scroll to position [921, 0]
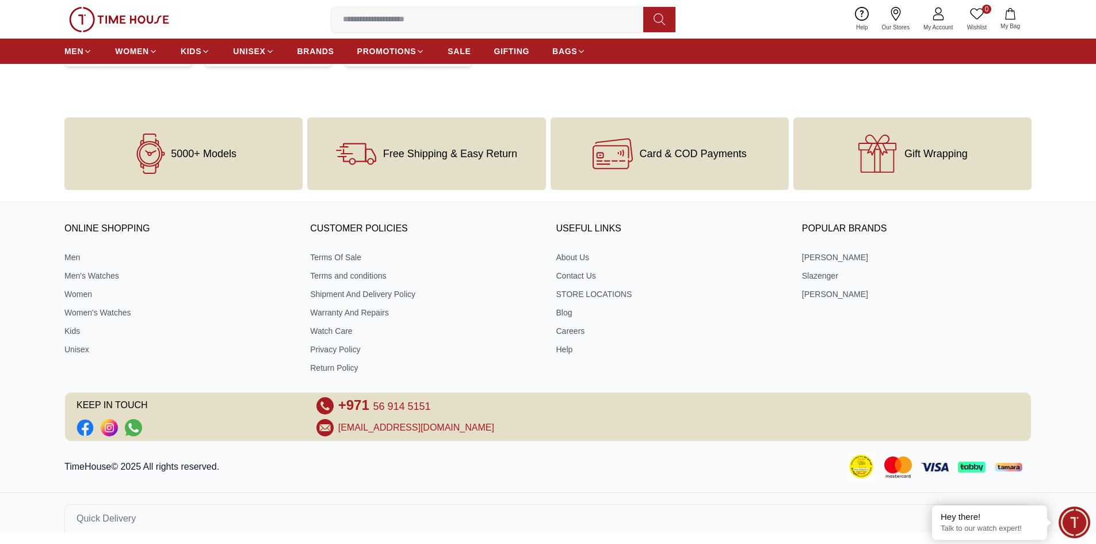
scroll to position [173, 0]
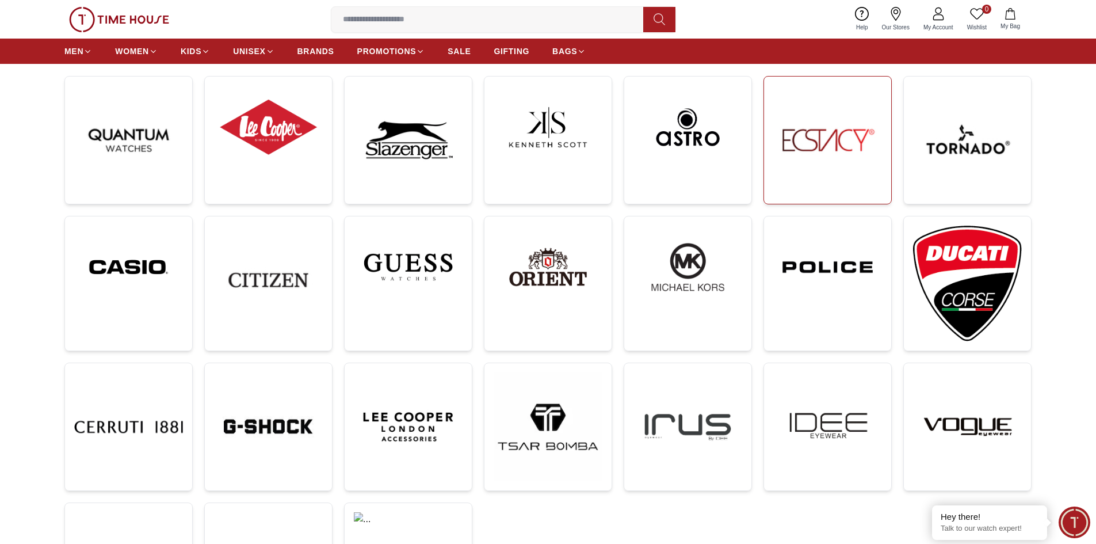
click at [794, 164] on img at bounding box center [828, 140] width 109 height 109
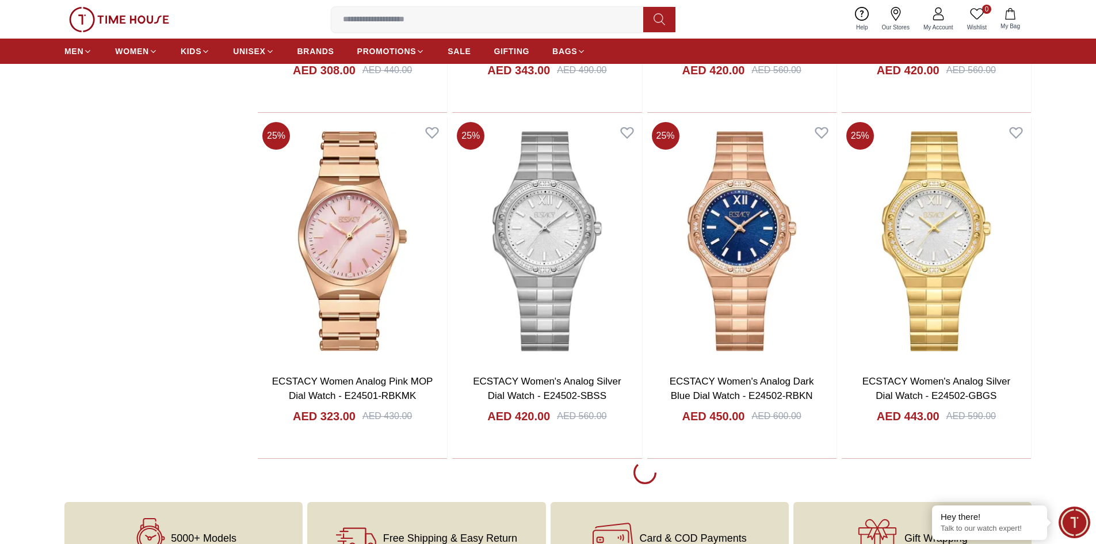
scroll to position [1957, 0]
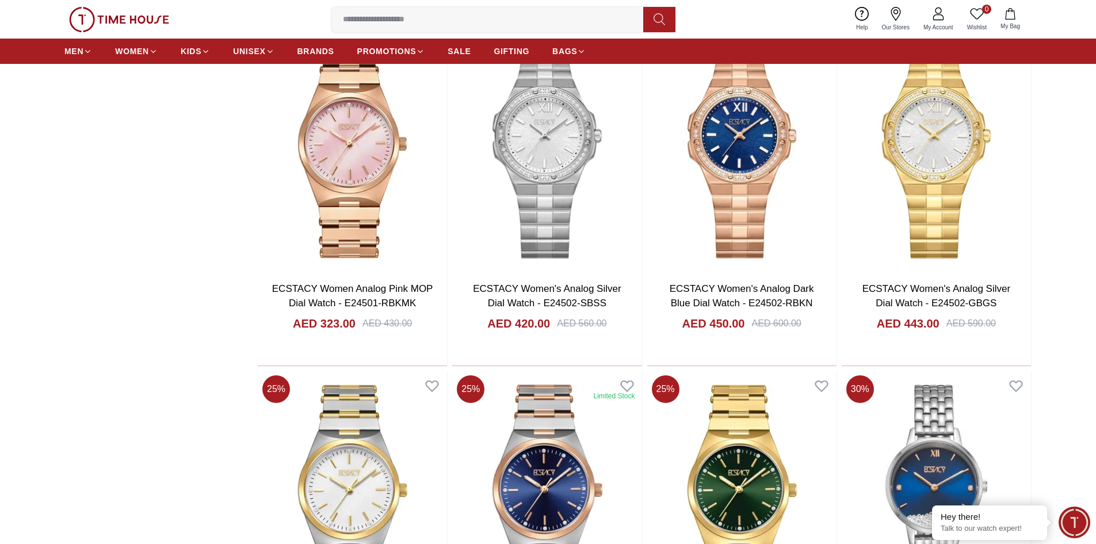
scroll to position [2187, 0]
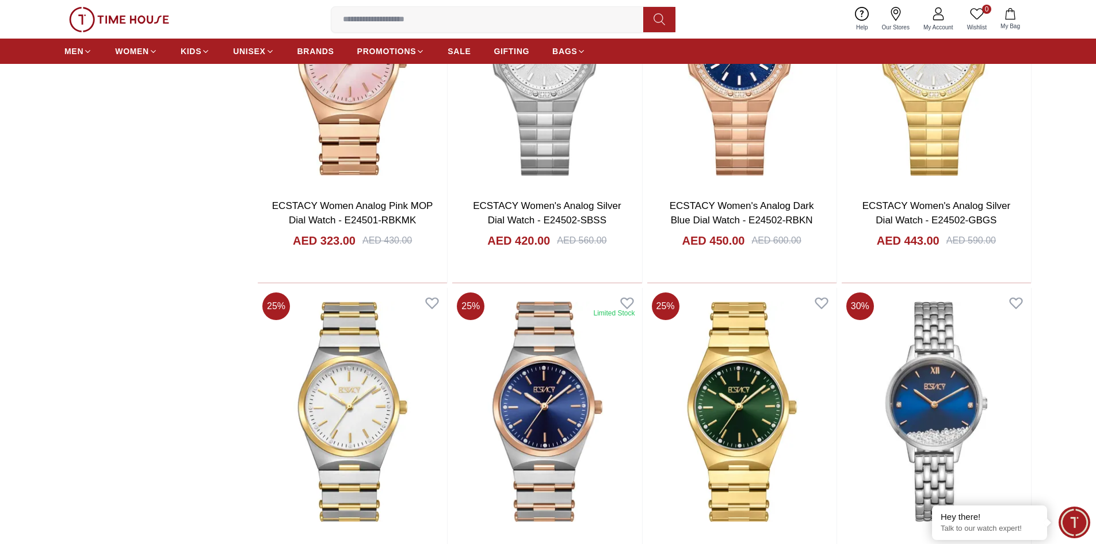
scroll to position [1784, 0]
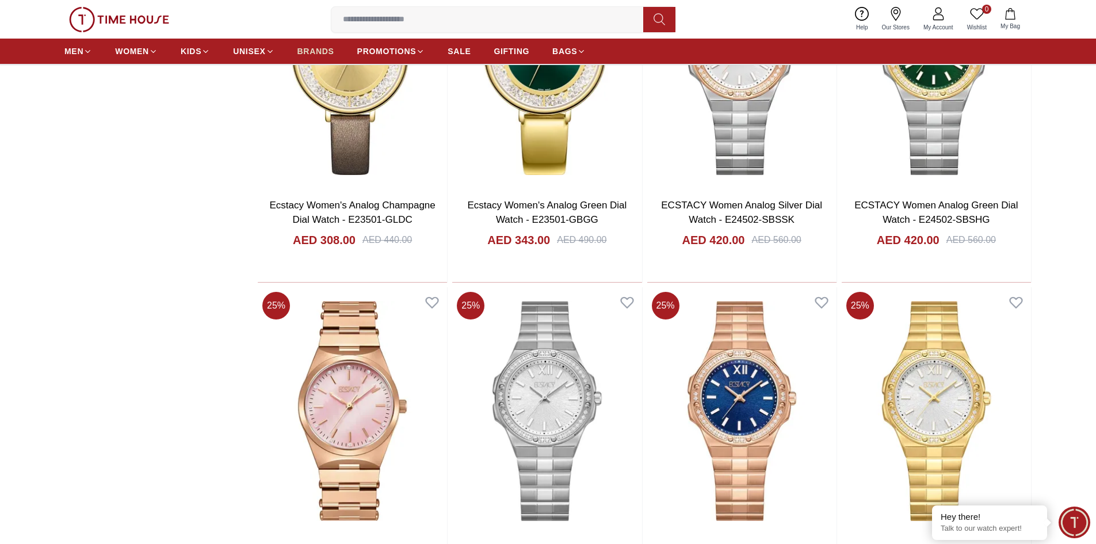
click at [307, 54] on span "BRANDS" at bounding box center [316, 51] width 37 height 12
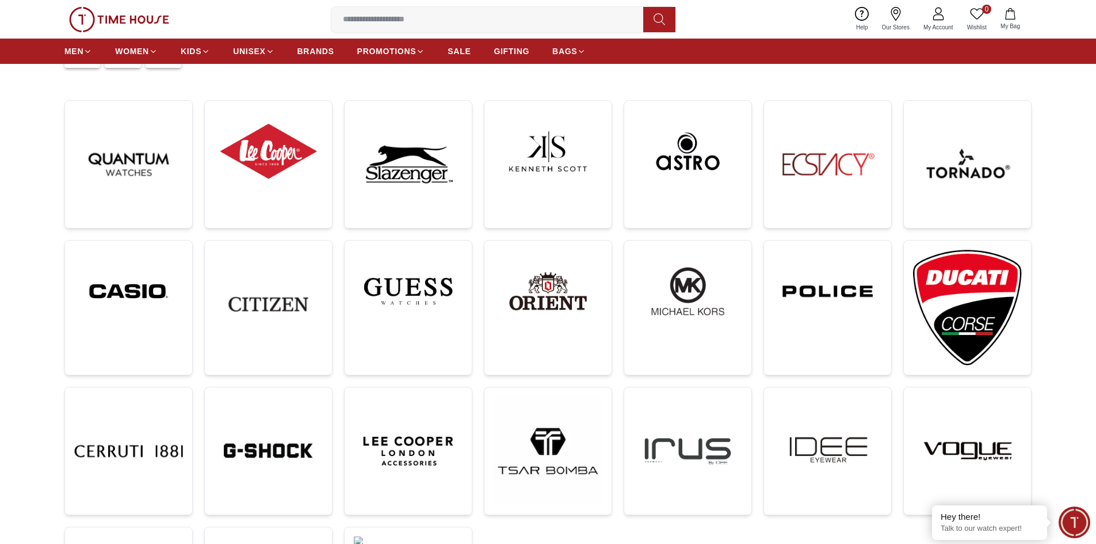
scroll to position [115, 0]
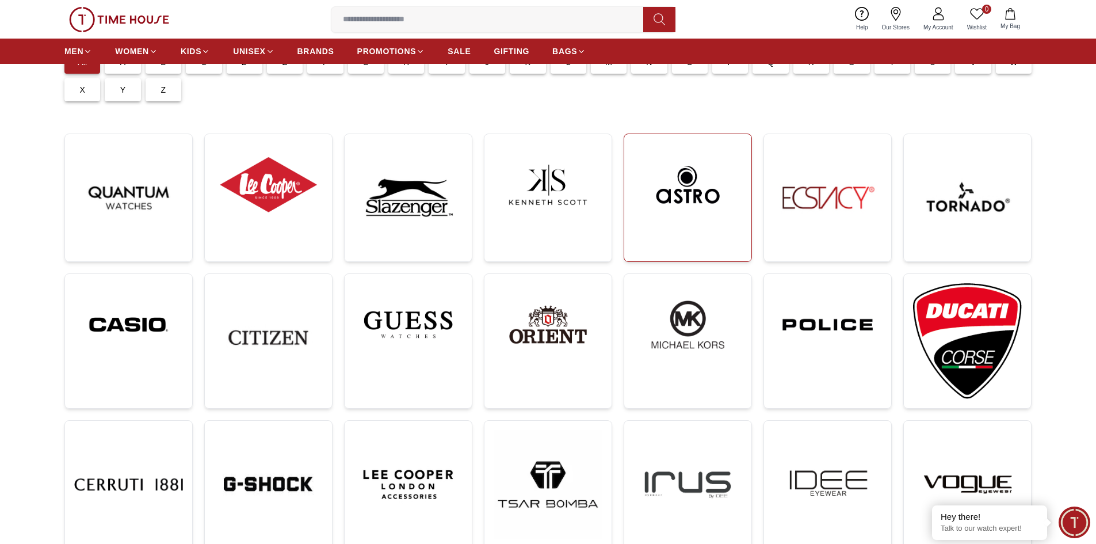
click at [709, 205] on img at bounding box center [688, 184] width 109 height 83
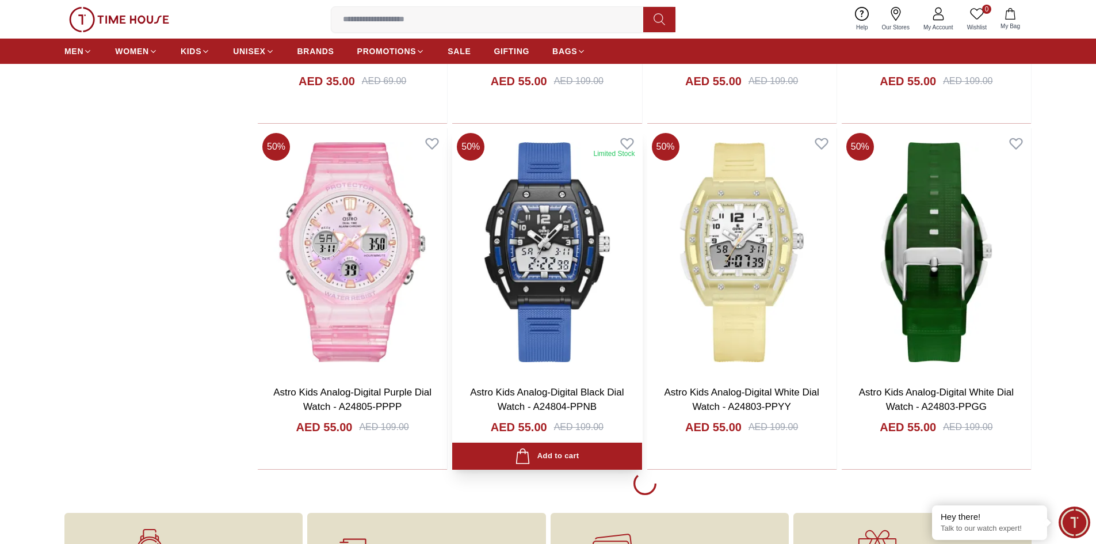
scroll to position [1957, 0]
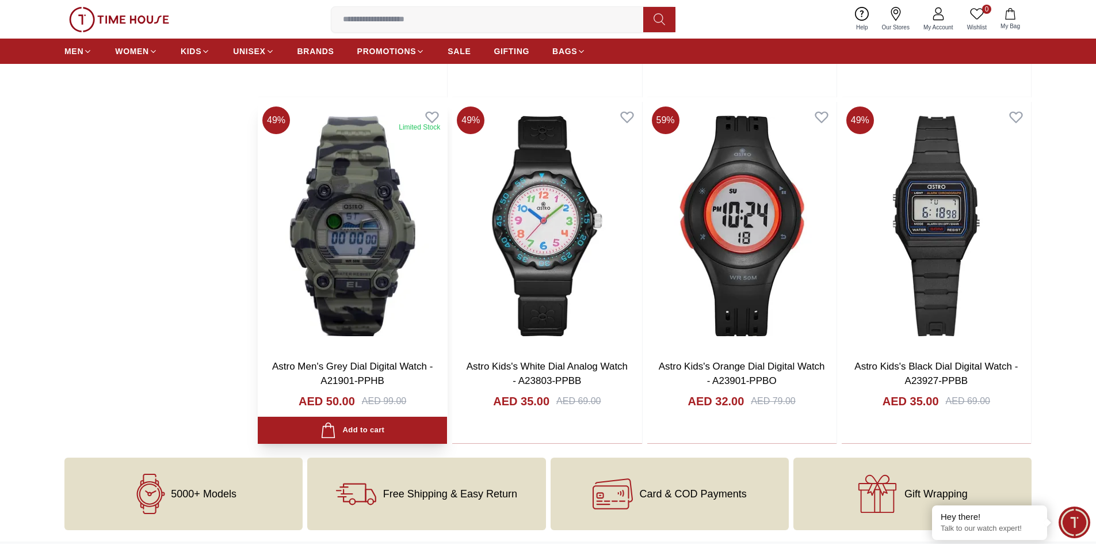
scroll to position [2656, 0]
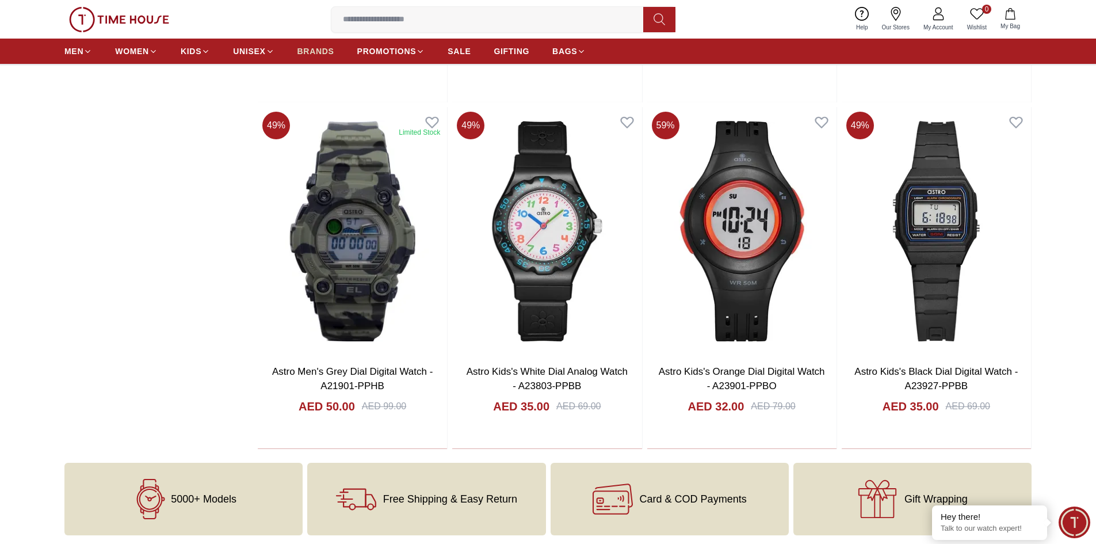
click at [309, 51] on span "BRANDS" at bounding box center [316, 51] width 37 height 12
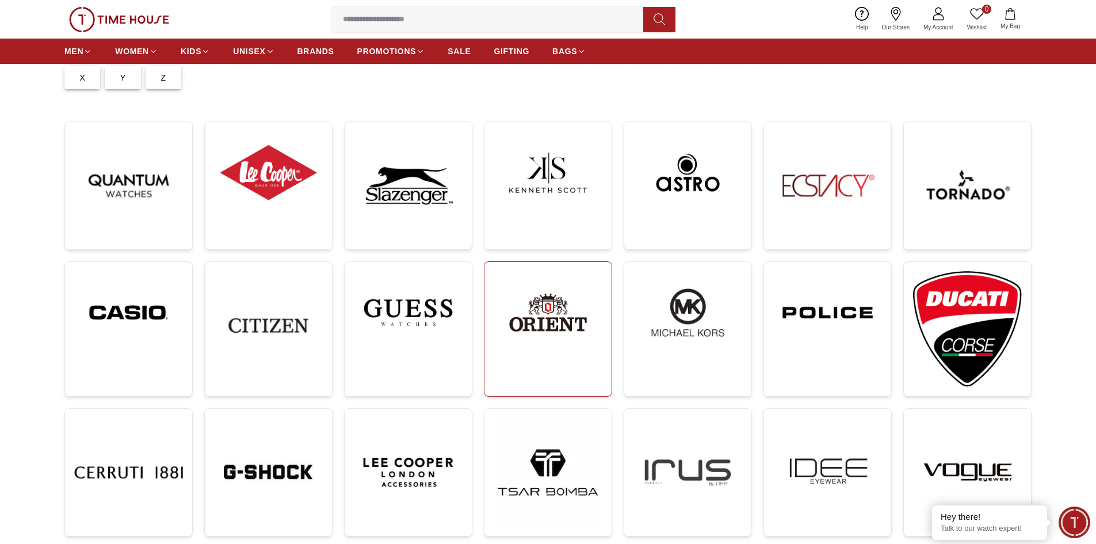
scroll to position [58, 0]
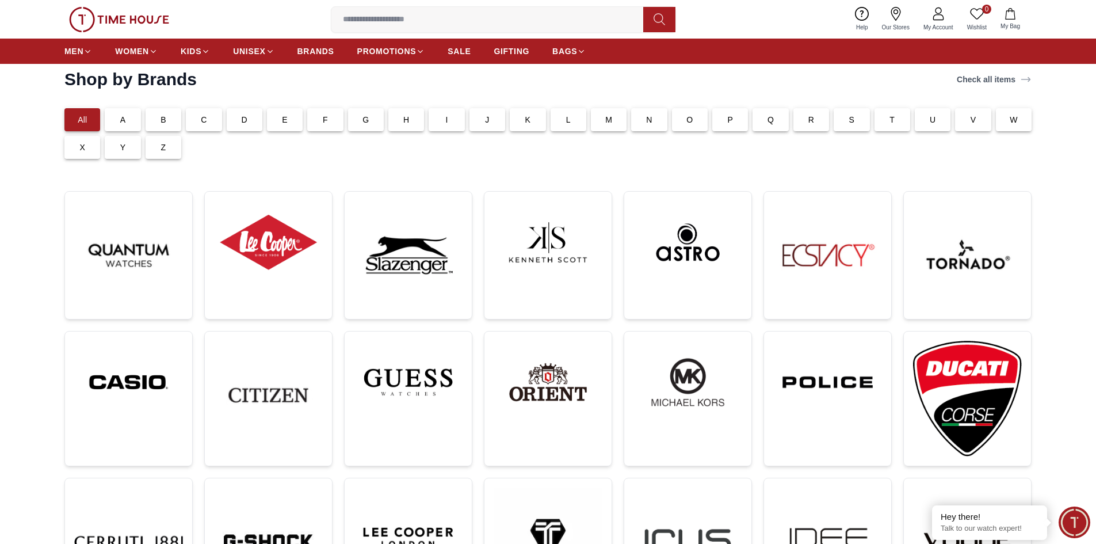
click at [526, 122] on p "K" at bounding box center [529, 120] width 6 height 12
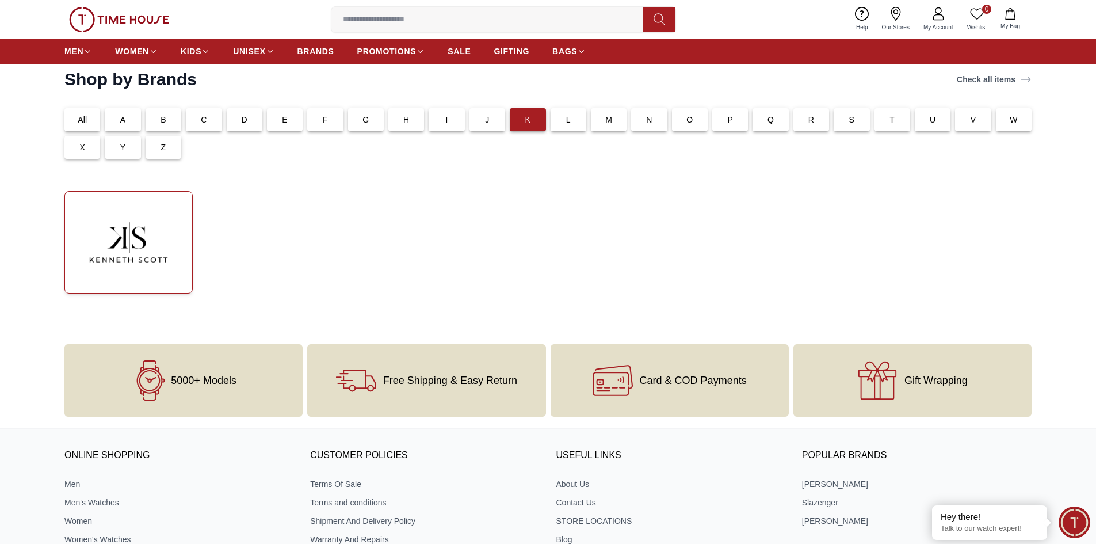
click at [146, 238] on img at bounding box center [128, 242] width 109 height 83
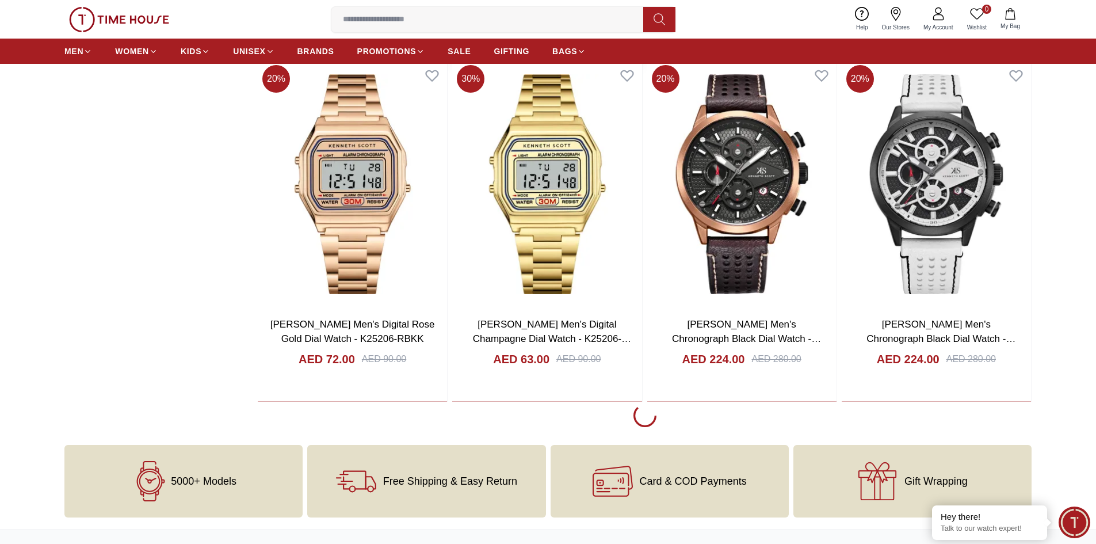
scroll to position [2015, 0]
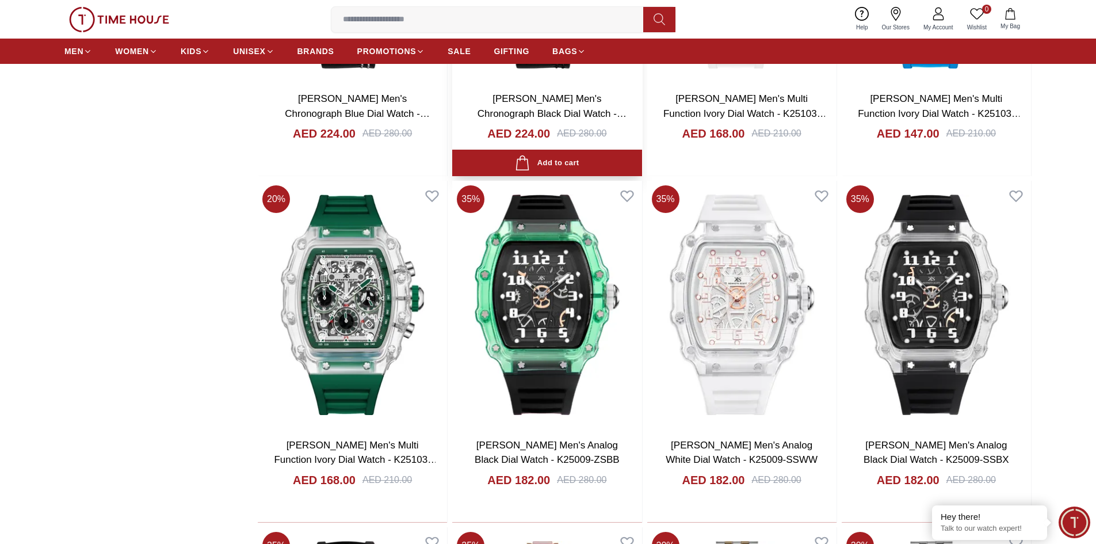
scroll to position [2590, 0]
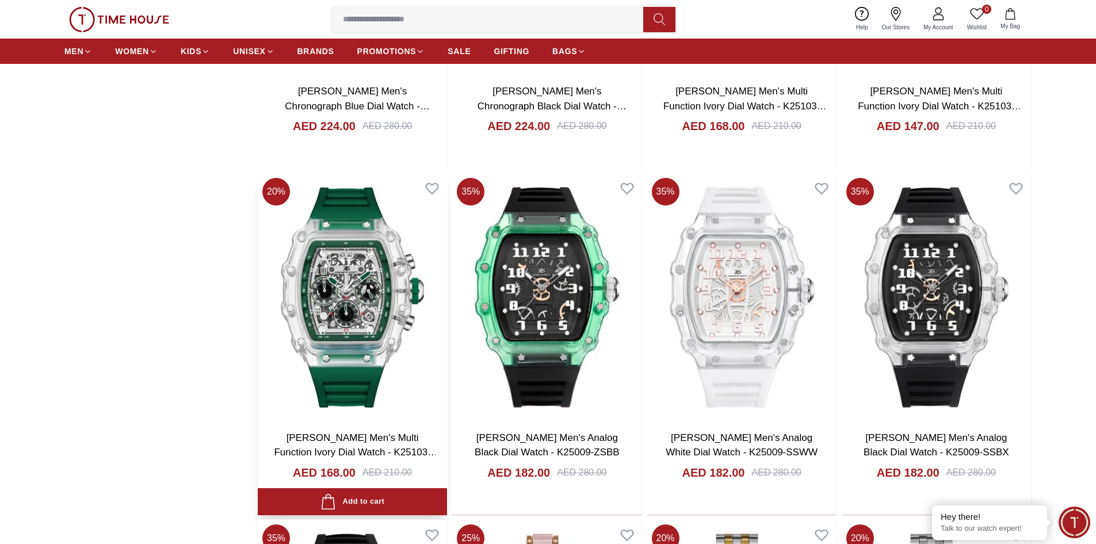
click at [382, 319] on img at bounding box center [352, 297] width 189 height 248
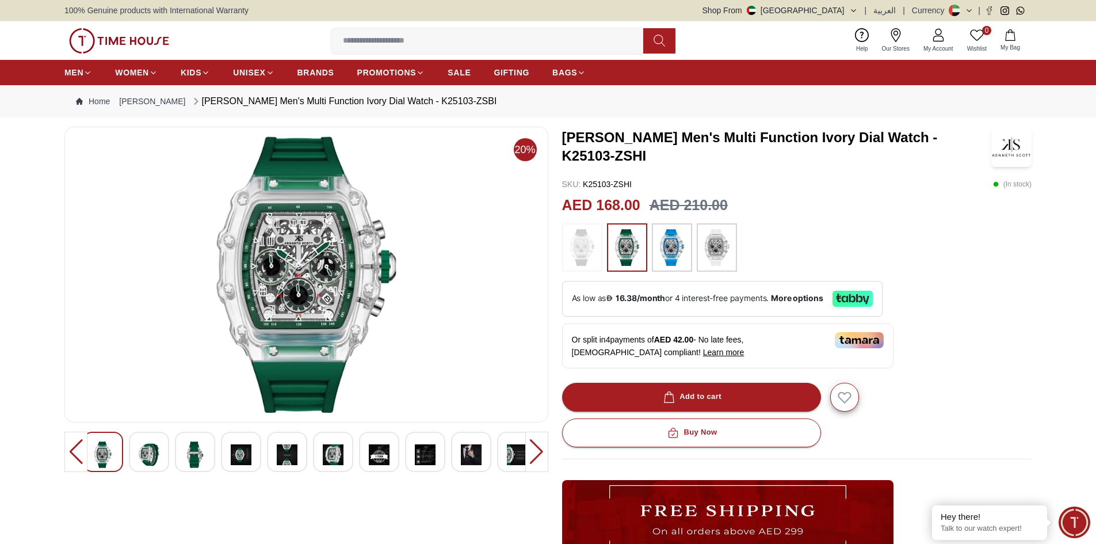
click at [279, 254] on img at bounding box center [306, 274] width 464 height 276
click at [535, 443] on div at bounding box center [537, 452] width 23 height 40
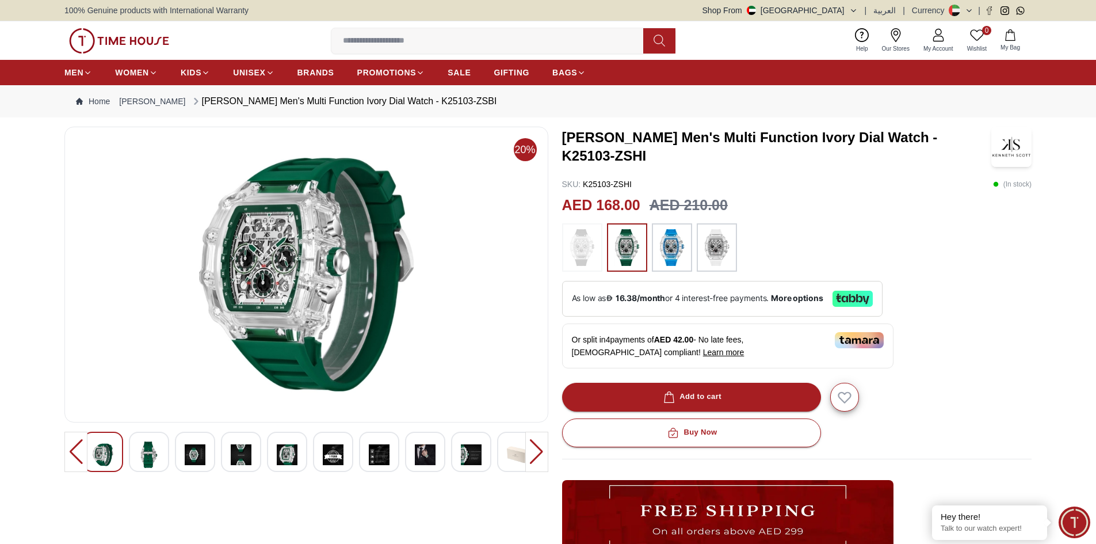
click at [75, 449] on div at bounding box center [75, 452] width 23 height 40
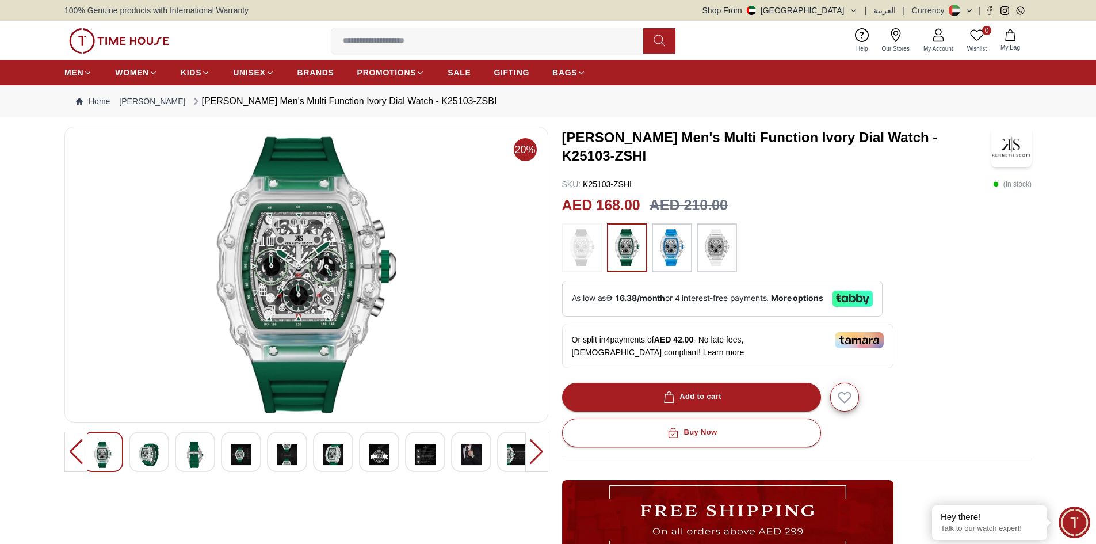
click at [697, 250] on div at bounding box center [717, 247] width 40 height 48
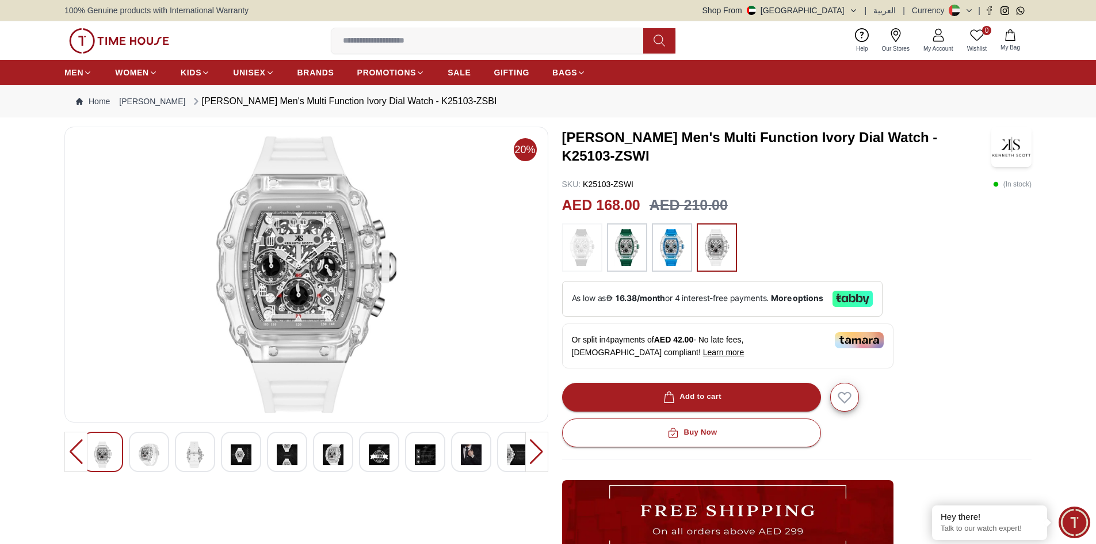
click at [627, 253] on img at bounding box center [627, 247] width 29 height 37
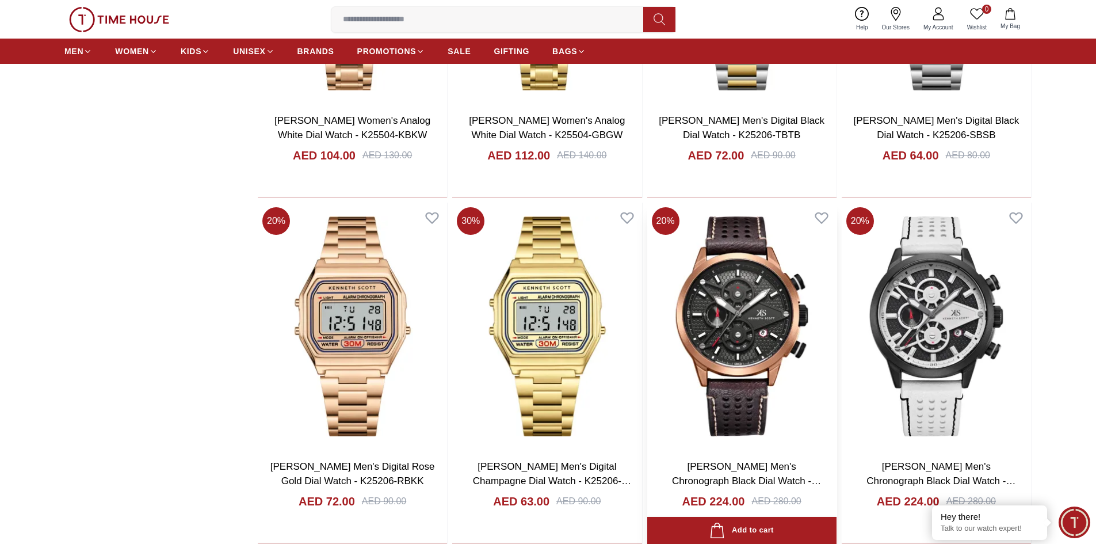
scroll to position [1899, 0]
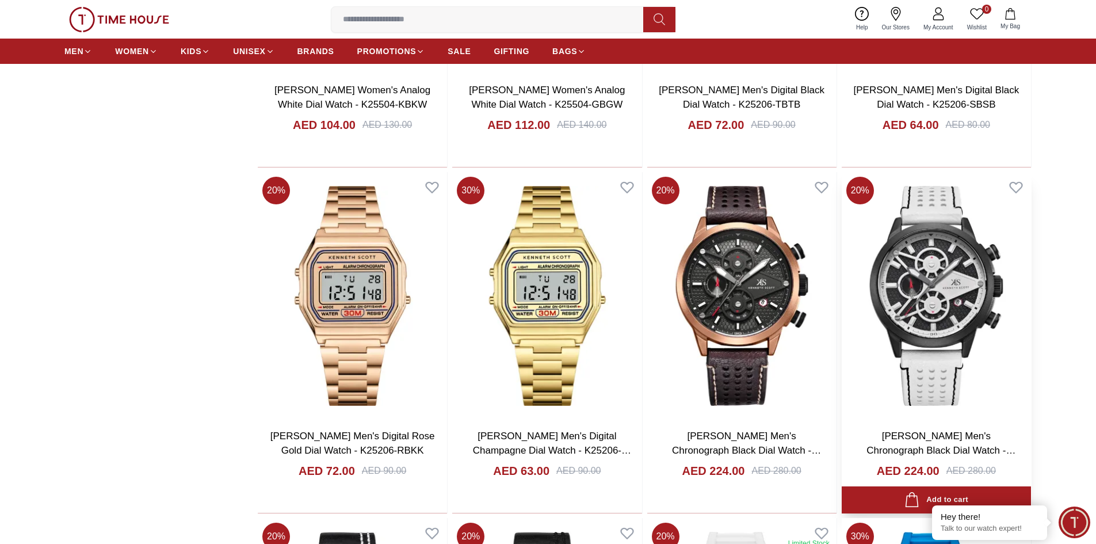
click at [949, 322] on img at bounding box center [936, 296] width 189 height 248
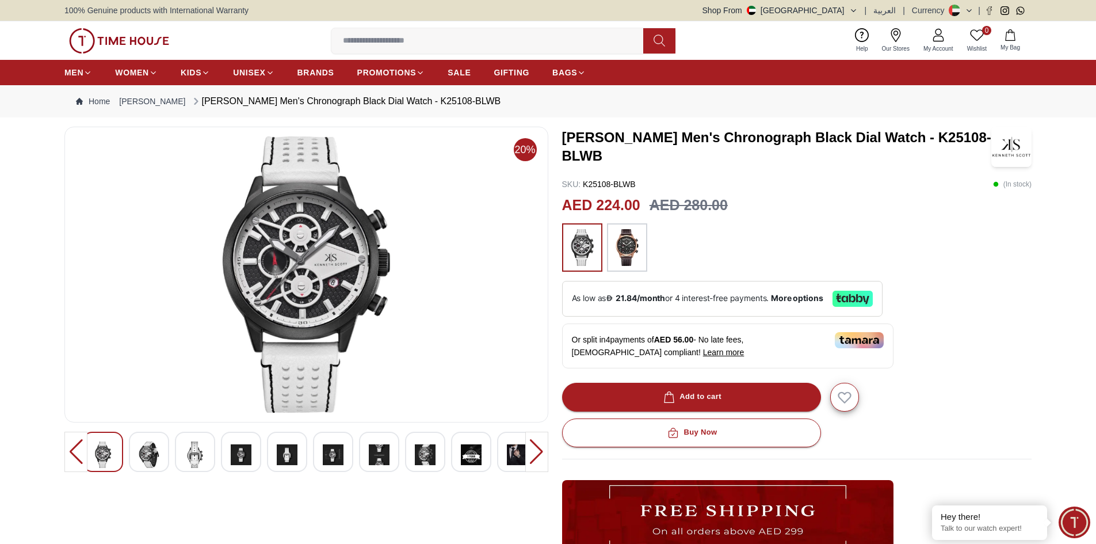
click at [630, 246] on img at bounding box center [627, 247] width 29 height 37
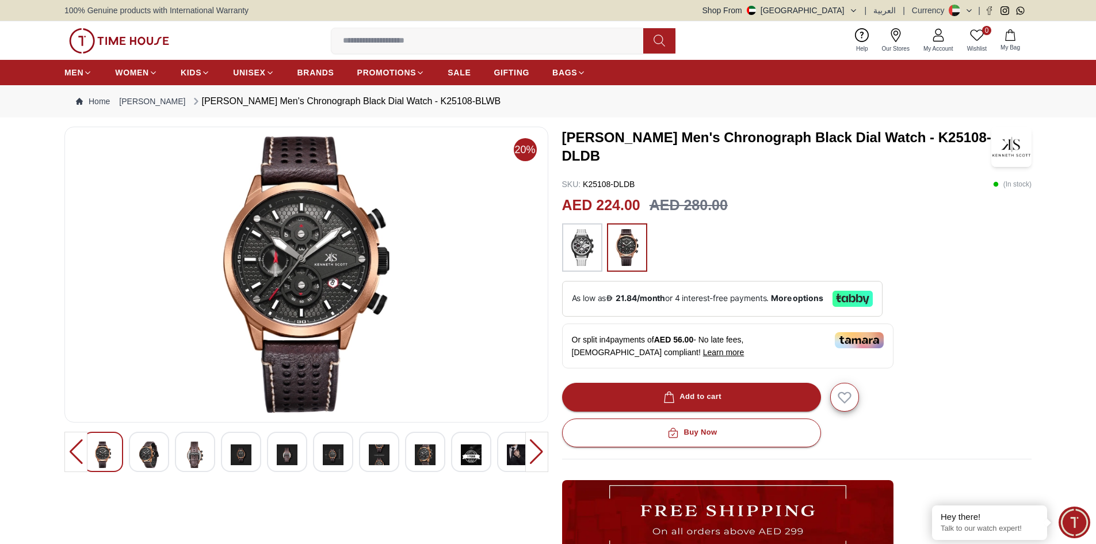
click at [590, 245] on img at bounding box center [582, 247] width 29 height 37
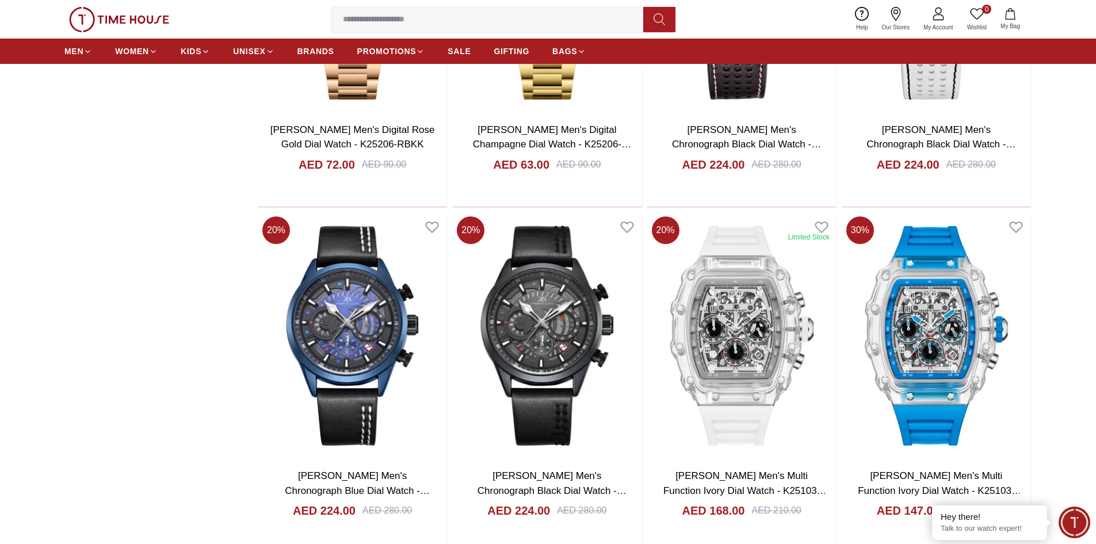
scroll to position [2218, 0]
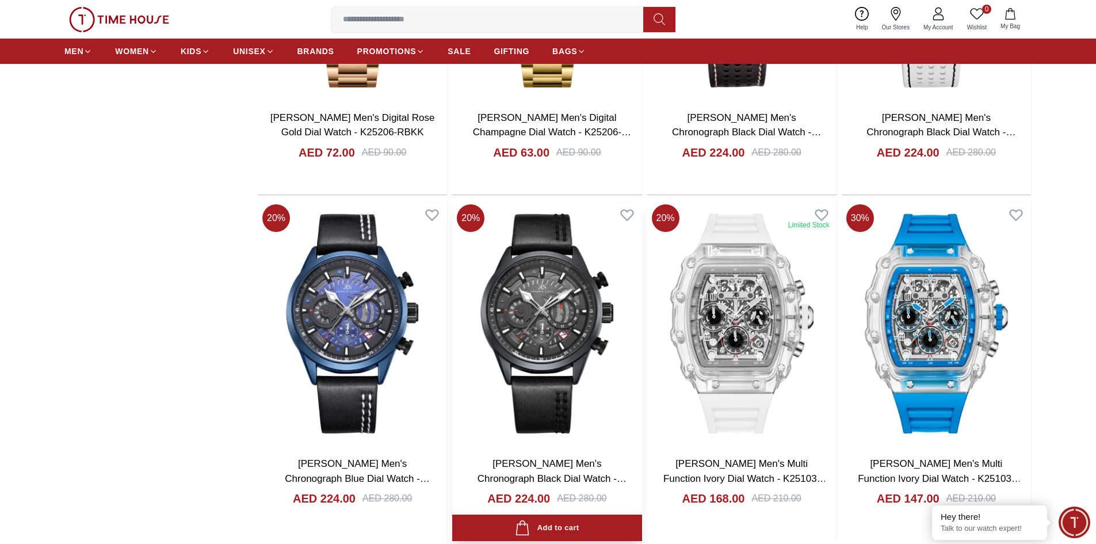
click at [553, 318] on img at bounding box center [546, 324] width 189 height 248
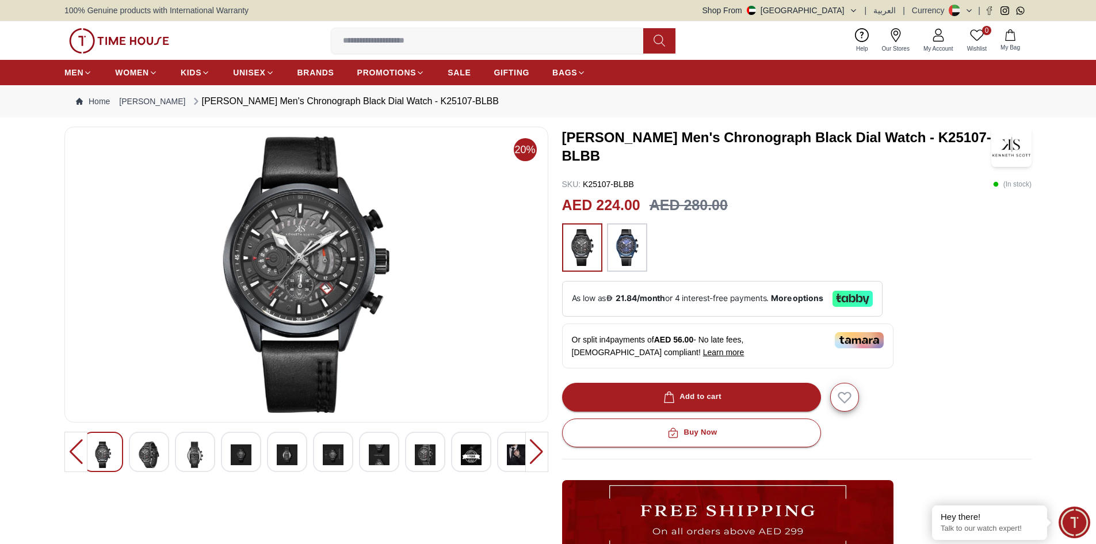
click at [537, 462] on div at bounding box center [537, 452] width 23 height 40
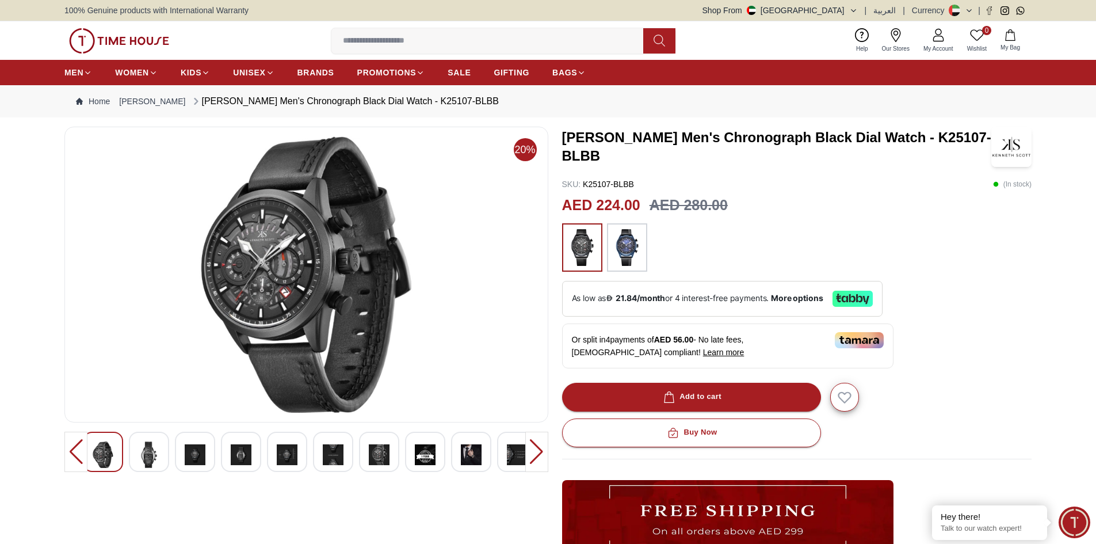
click at [537, 462] on div at bounding box center [537, 452] width 23 height 40
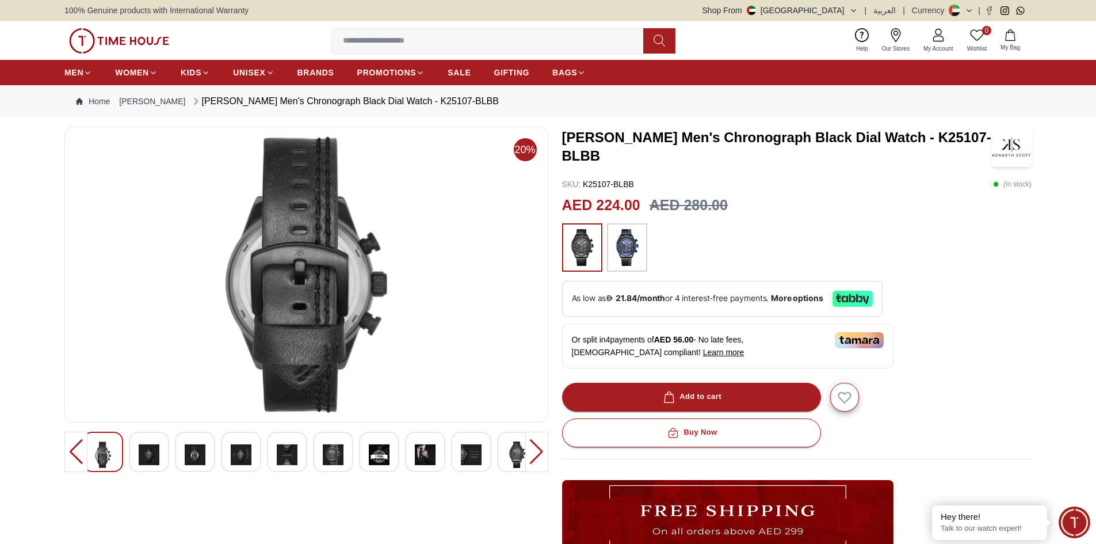
click at [537, 462] on div at bounding box center [537, 452] width 23 height 40
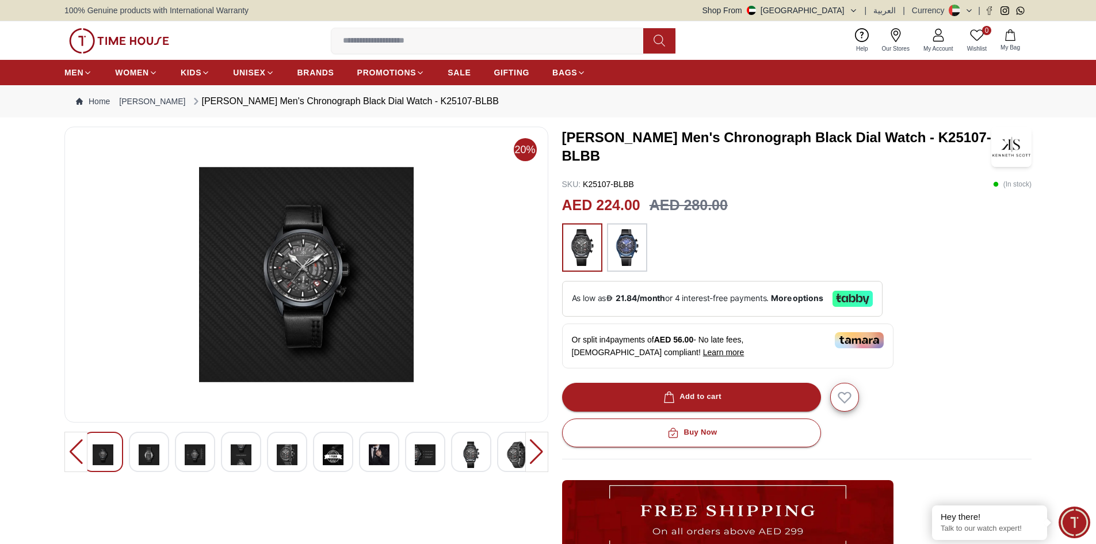
click at [537, 462] on div at bounding box center [537, 452] width 23 height 40
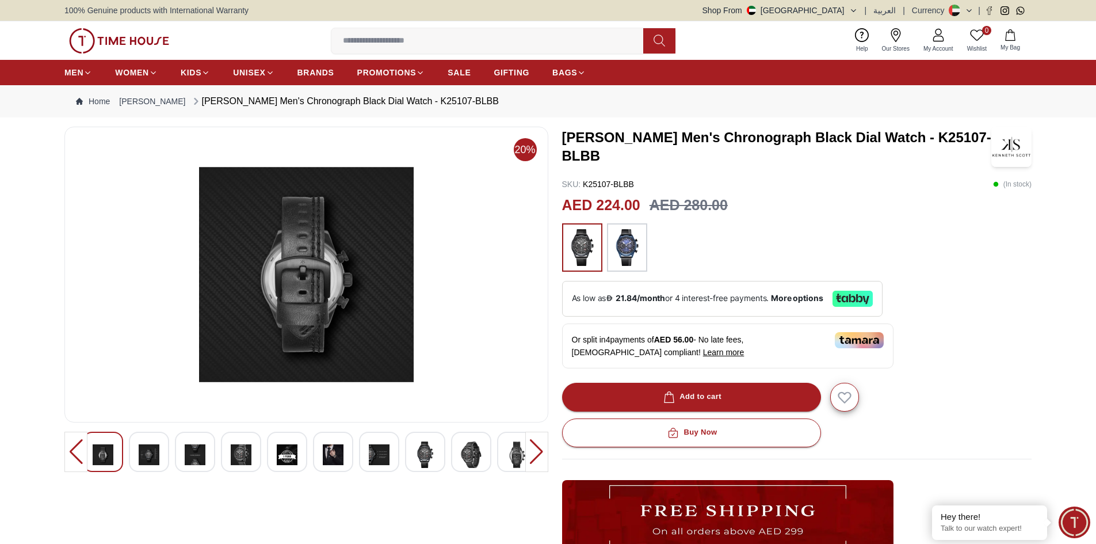
click at [537, 462] on div at bounding box center [537, 452] width 23 height 40
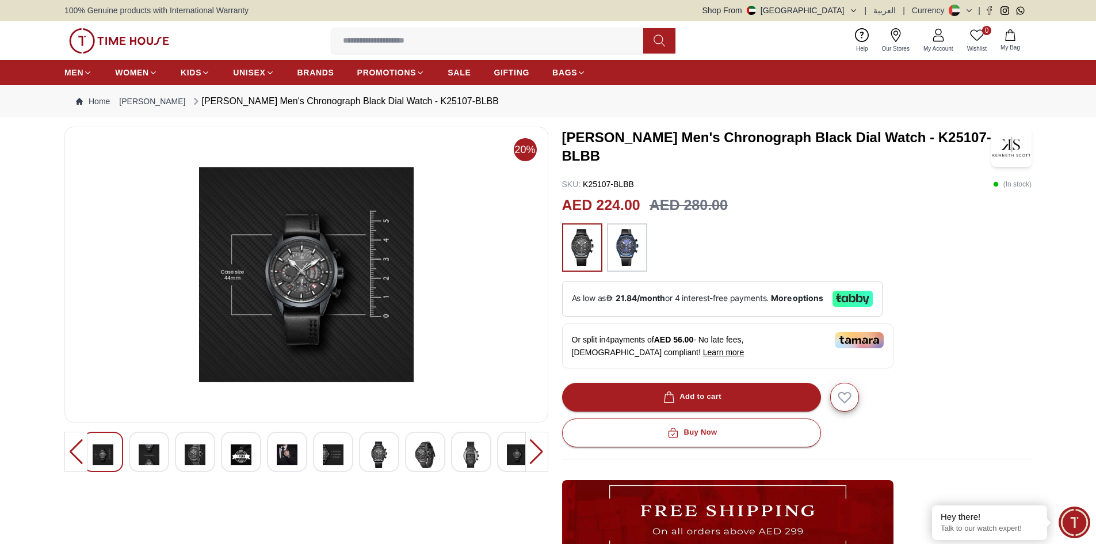
click at [537, 462] on div at bounding box center [537, 452] width 23 height 40
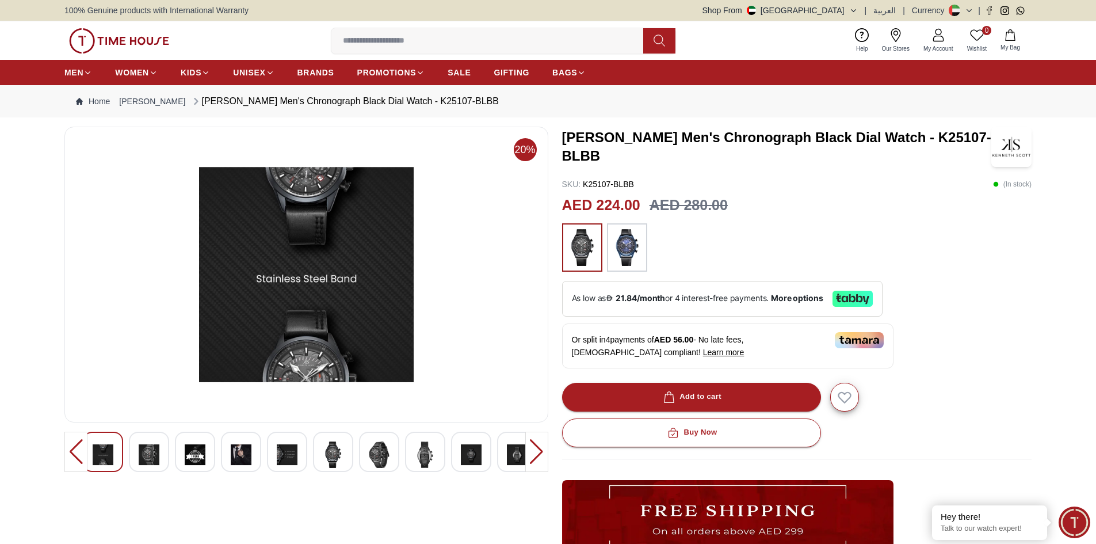
click at [537, 462] on div at bounding box center [537, 452] width 23 height 40
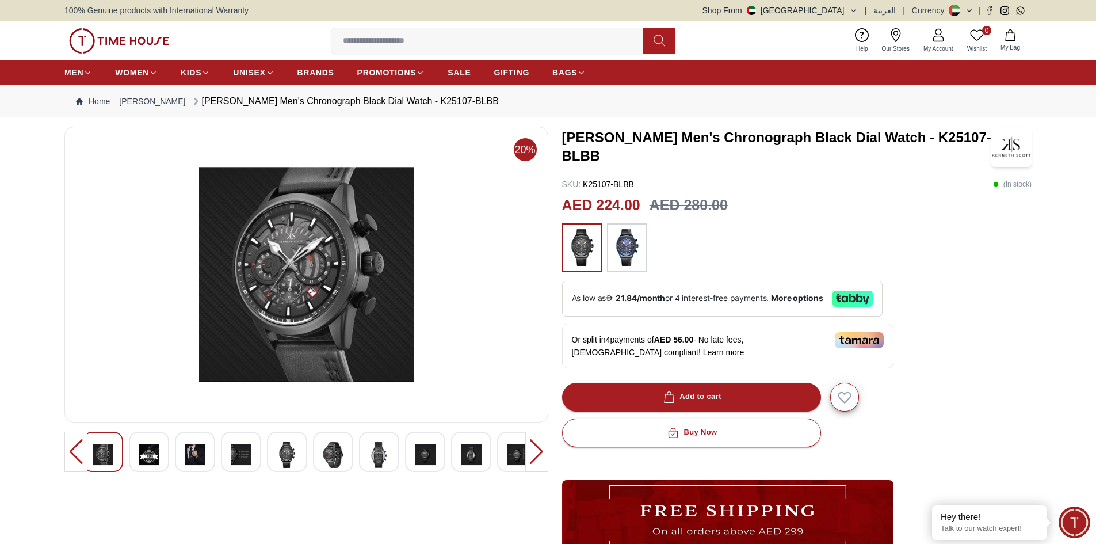
click at [537, 462] on div at bounding box center [537, 452] width 23 height 40
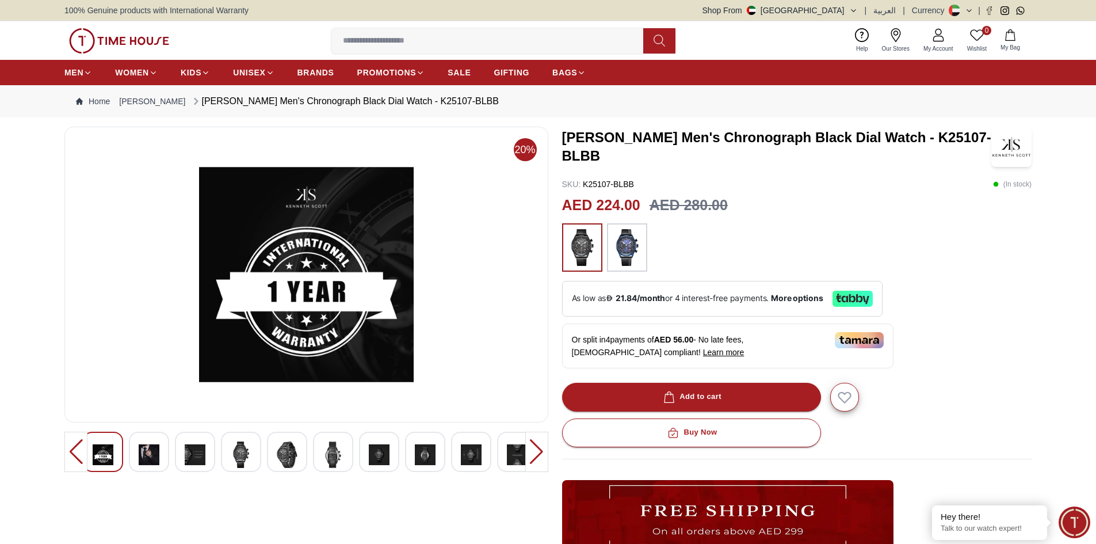
click at [537, 462] on div at bounding box center [537, 452] width 23 height 40
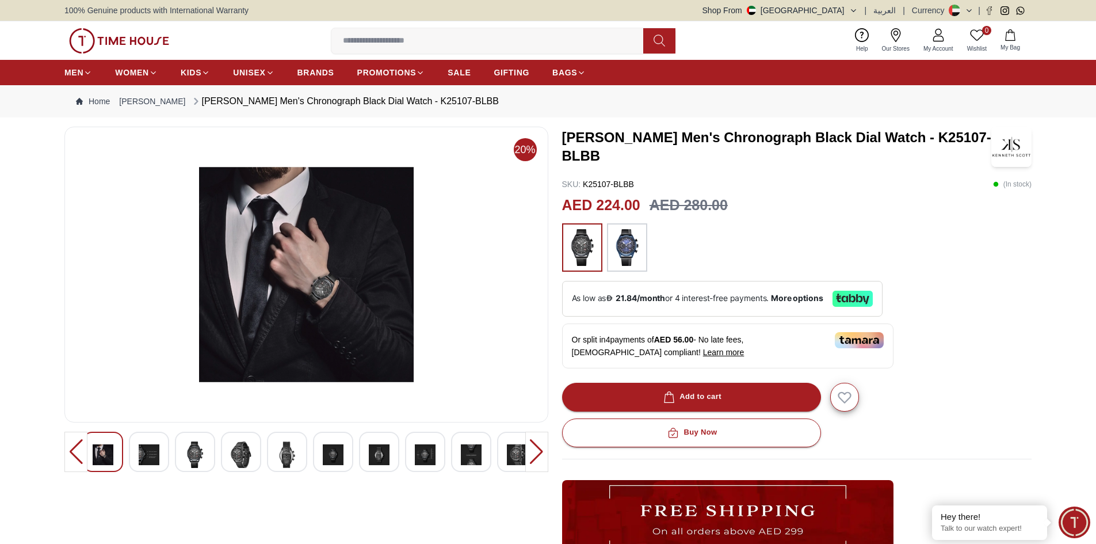
click at [75, 448] on div at bounding box center [75, 452] width 23 height 40
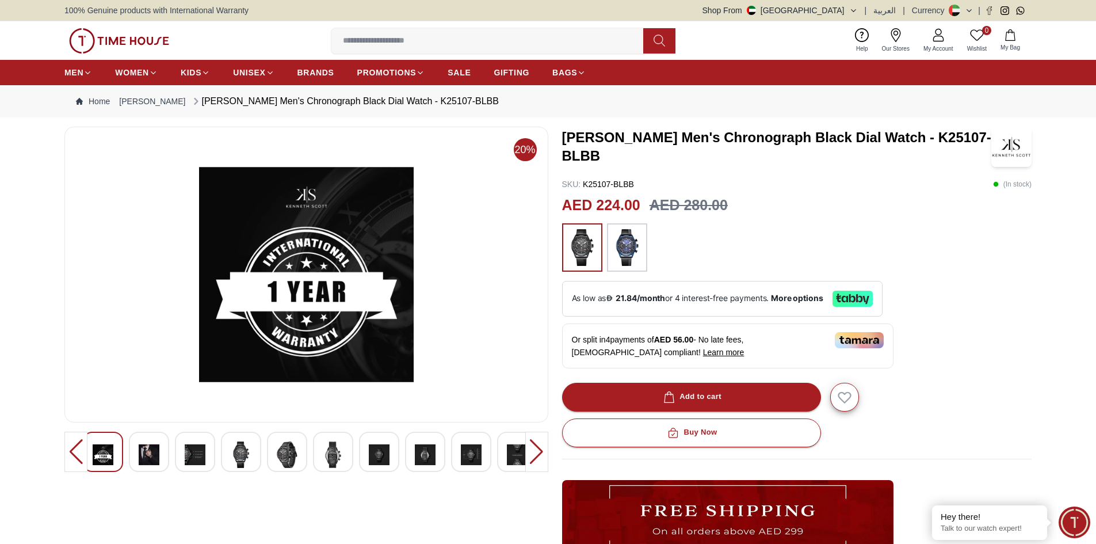
click at [75, 448] on div at bounding box center [75, 452] width 23 height 40
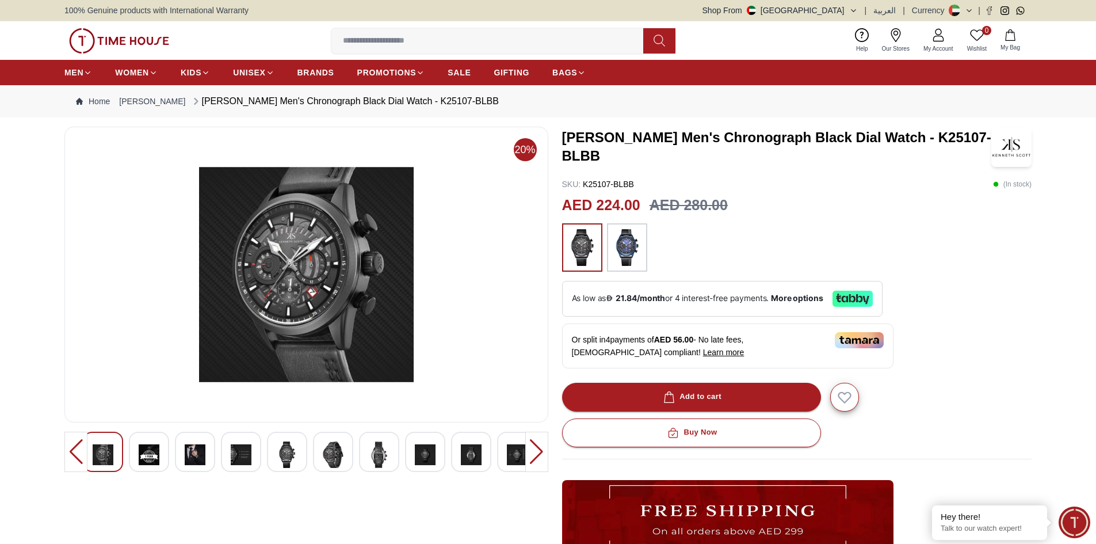
click at [75, 448] on div at bounding box center [75, 452] width 23 height 40
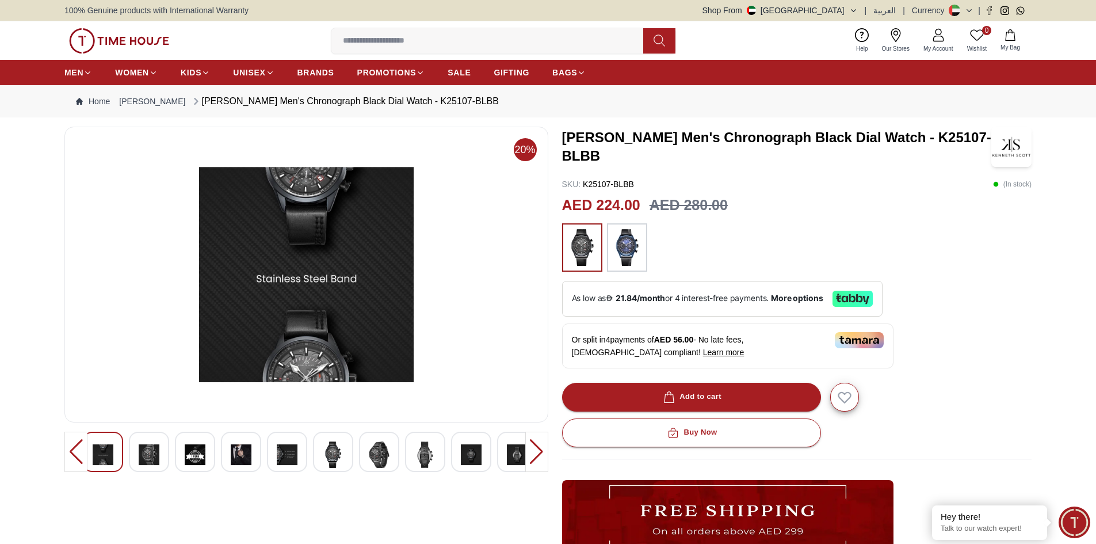
click at [75, 448] on div at bounding box center [75, 452] width 23 height 40
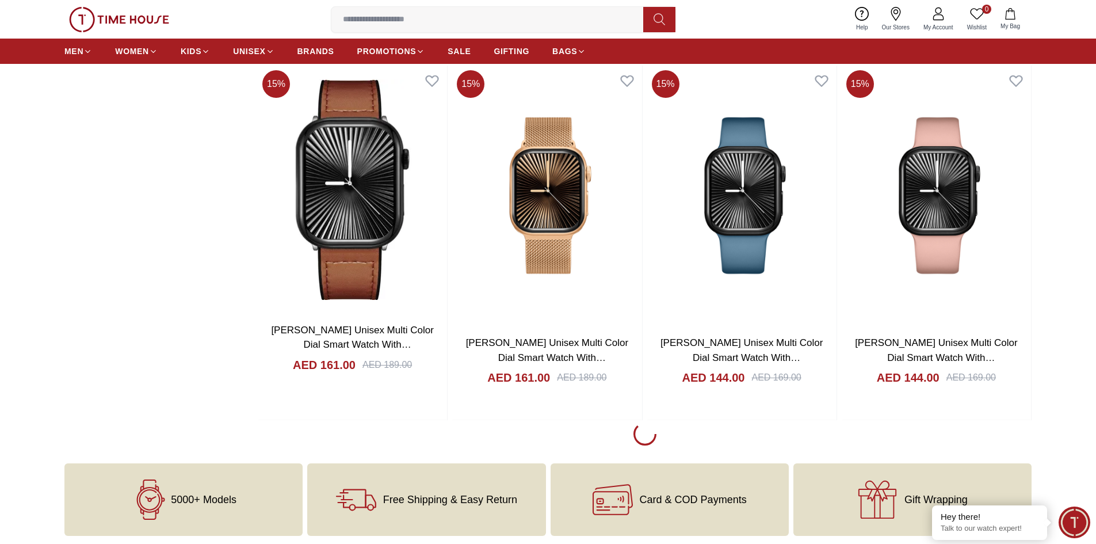
scroll to position [5671, 0]
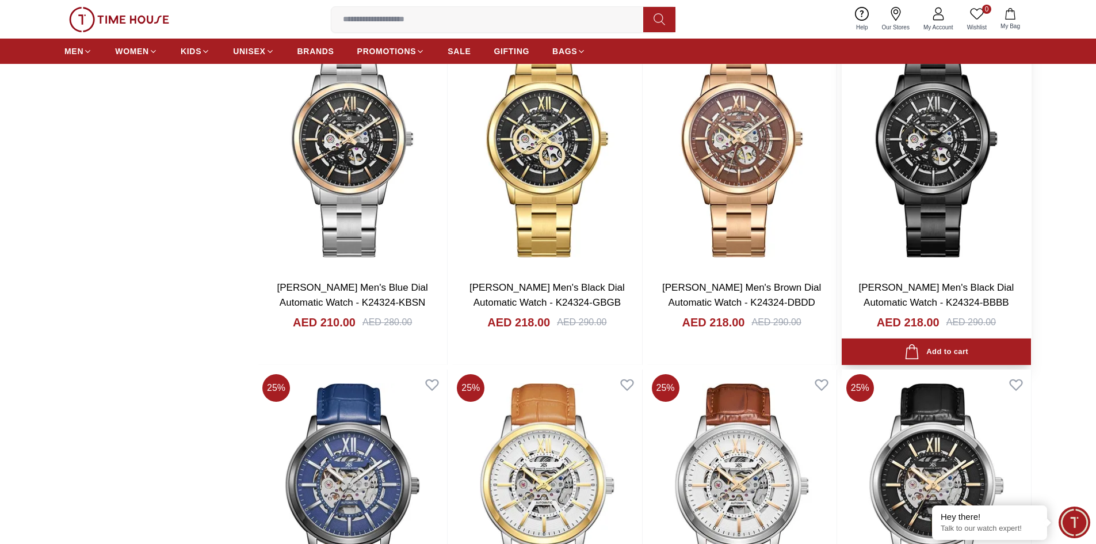
scroll to position [8664, 0]
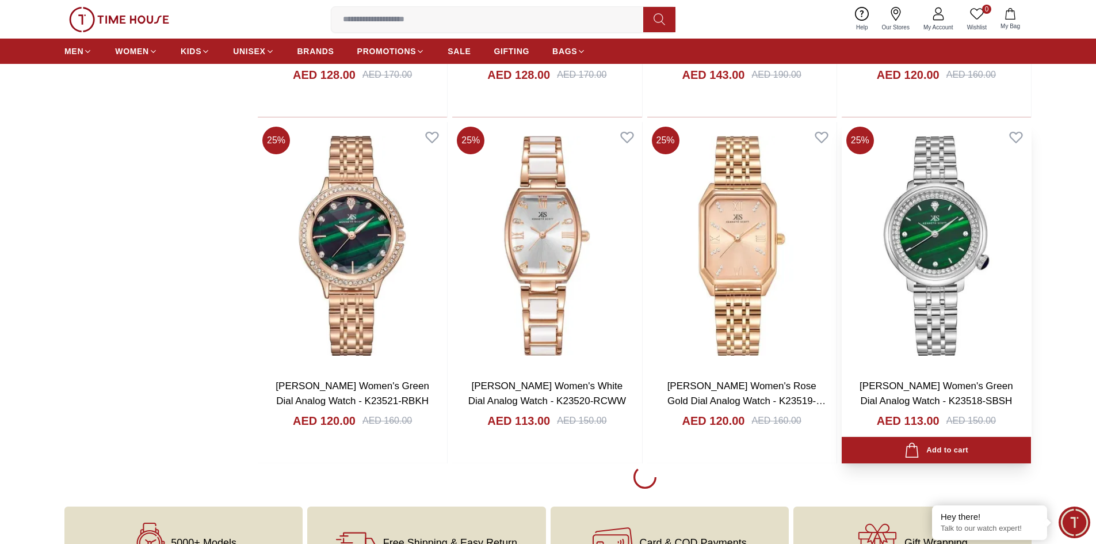
scroll to position [12693, 0]
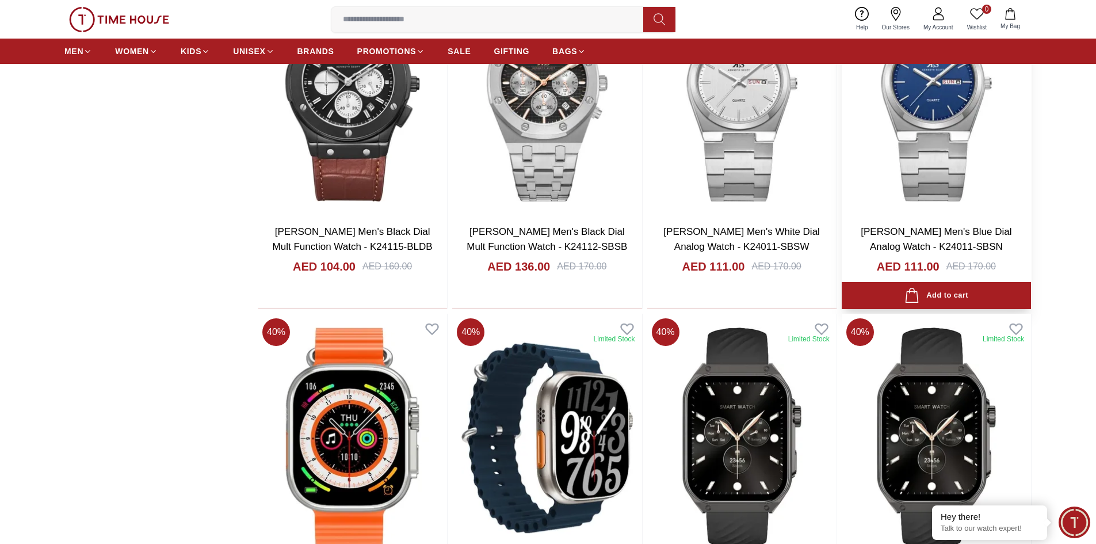
scroll to position [7555, 0]
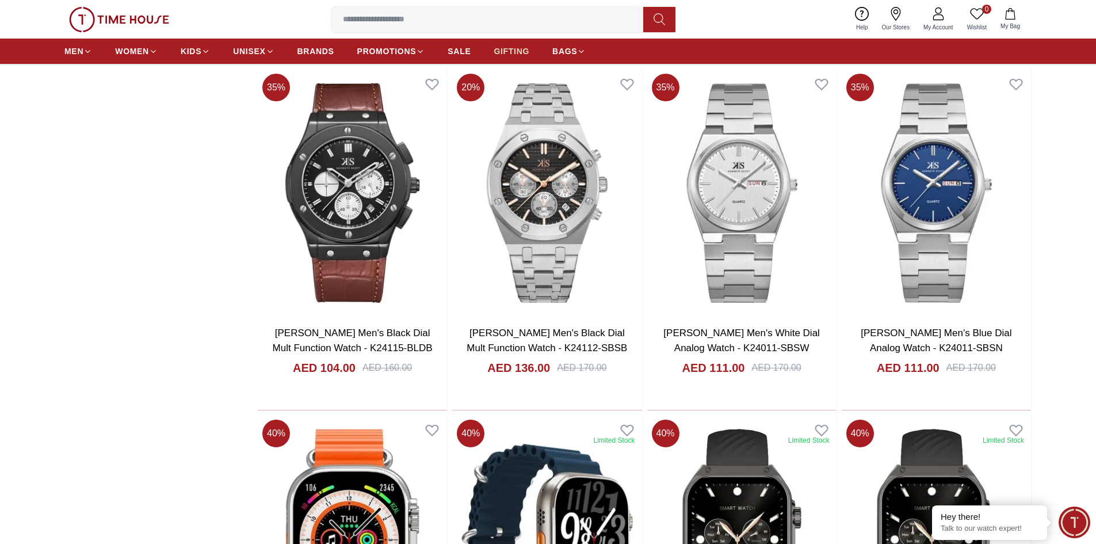
click at [515, 54] on span "GIFTING" at bounding box center [512, 51] width 36 height 12
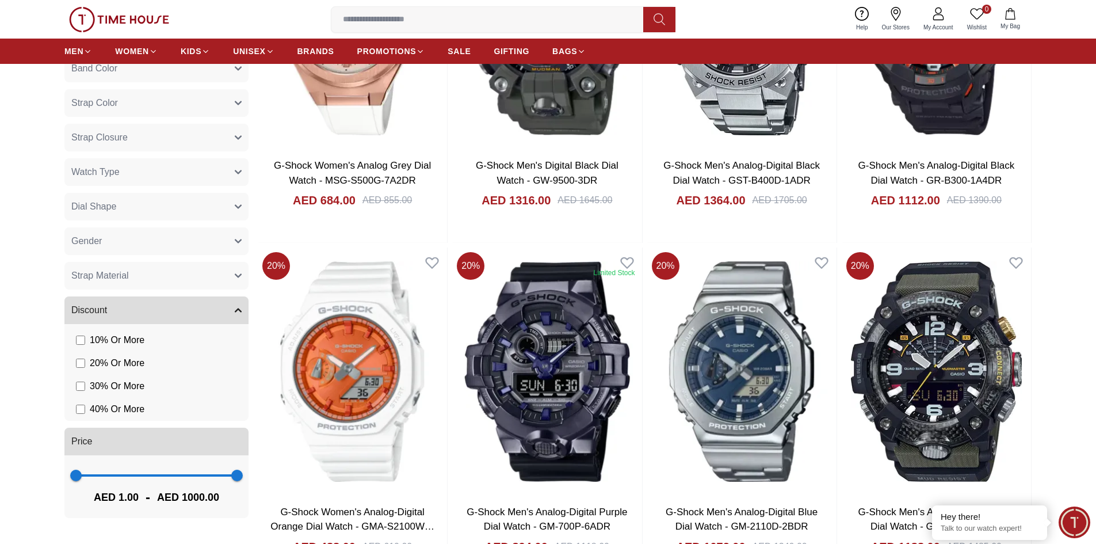
scroll to position [1036, 0]
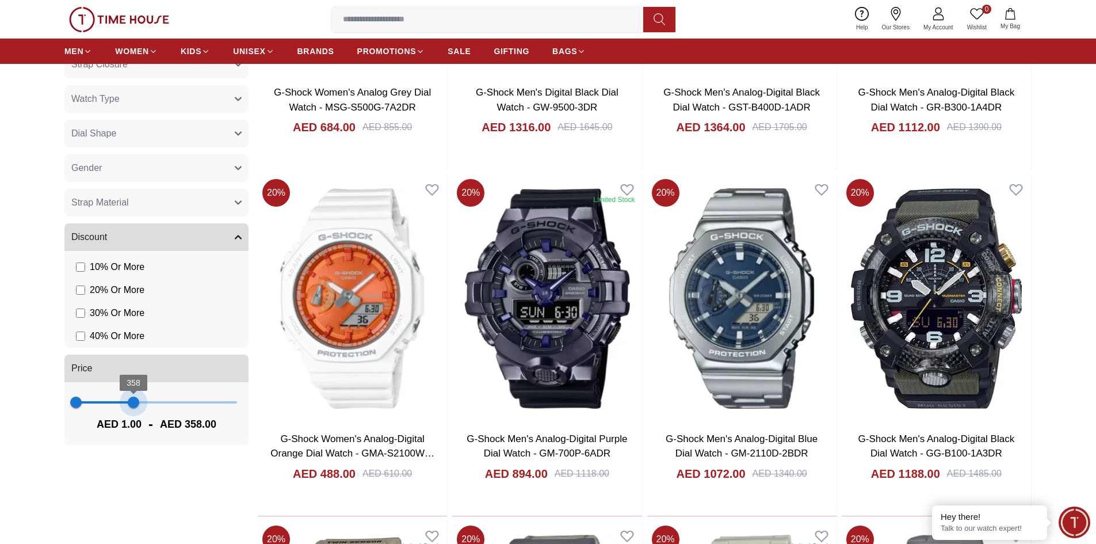
type input "***"
drag, startPoint x: 230, startPoint y: 401, endPoint x: 133, endPoint y: 413, distance: 98.0
click at [133, 408] on span "354" at bounding box center [133, 403] width 12 height 12
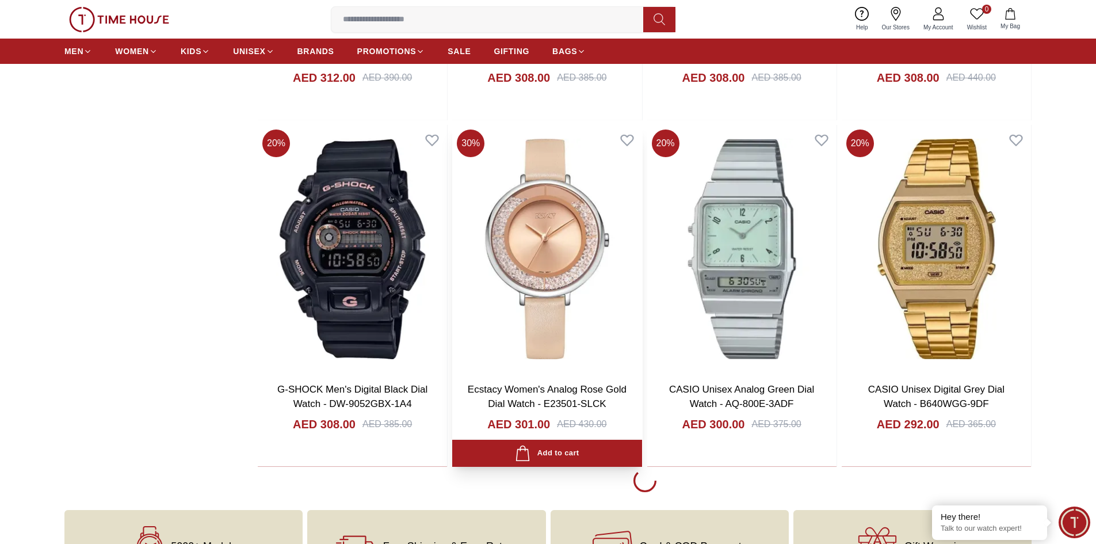
scroll to position [1784, 0]
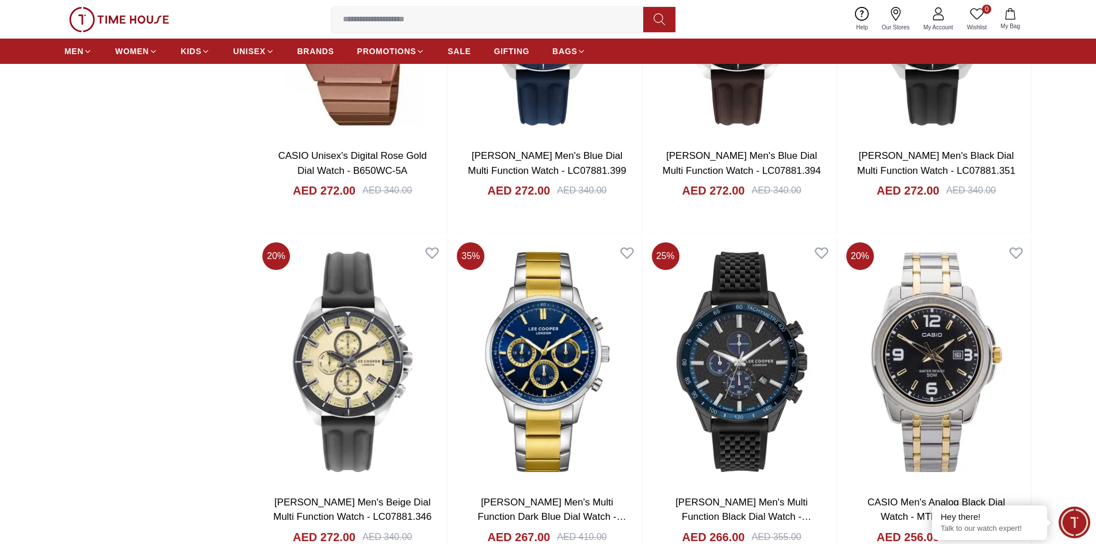
scroll to position [3511, 0]
